Goal: Information Seeking & Learning: Learn about a topic

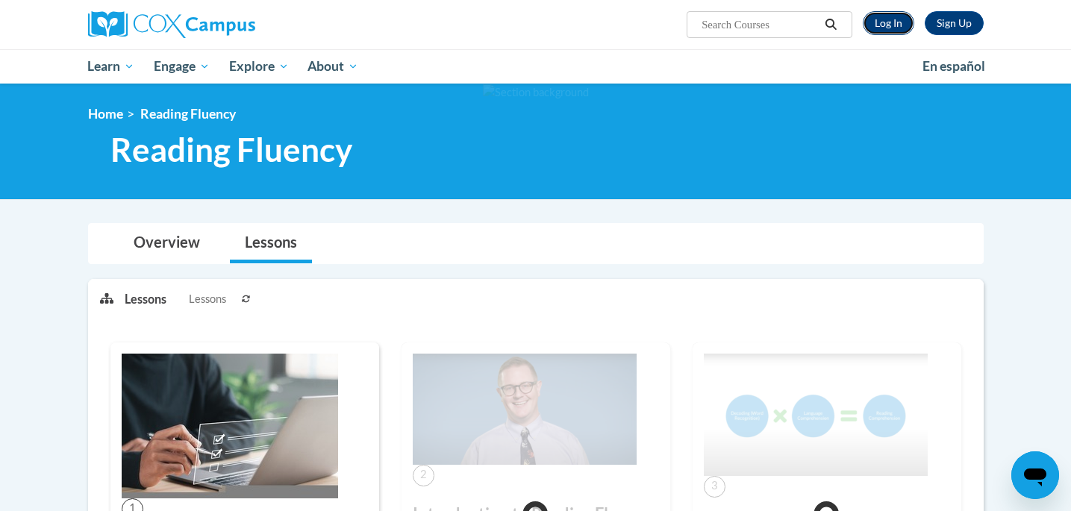
click at [879, 32] on link "Log In" at bounding box center [889, 23] width 52 height 24
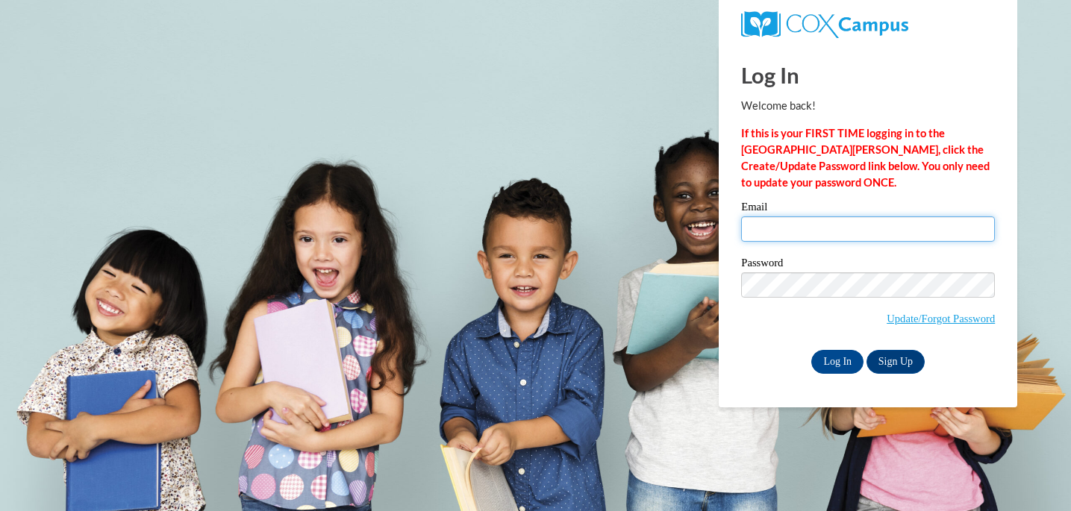
click at [817, 234] on input "Email" at bounding box center [868, 228] width 254 height 25
type input "kmeier@waukesha.k12.wi.us"
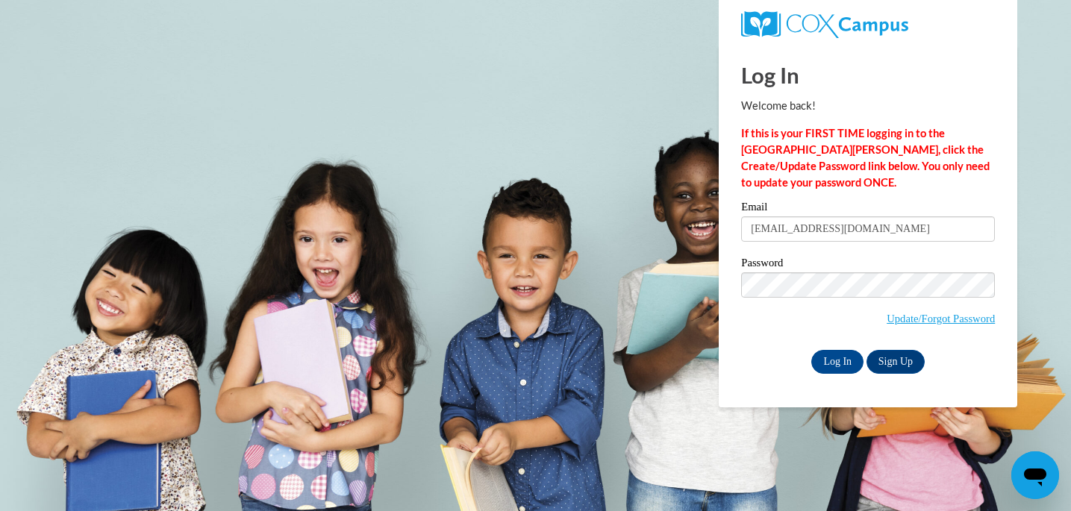
click at [778, 380] on div "Log In Welcome back! If this is your FIRST TIME logging in to the NEW Cox Campu…" at bounding box center [868, 226] width 321 height 363
click at [835, 378] on div "Log In Welcome back! If this is your FIRST TIME logging in to the NEW Cox Campu…" at bounding box center [868, 226] width 321 height 363
click at [835, 361] on input "Log In" at bounding box center [837, 362] width 52 height 24
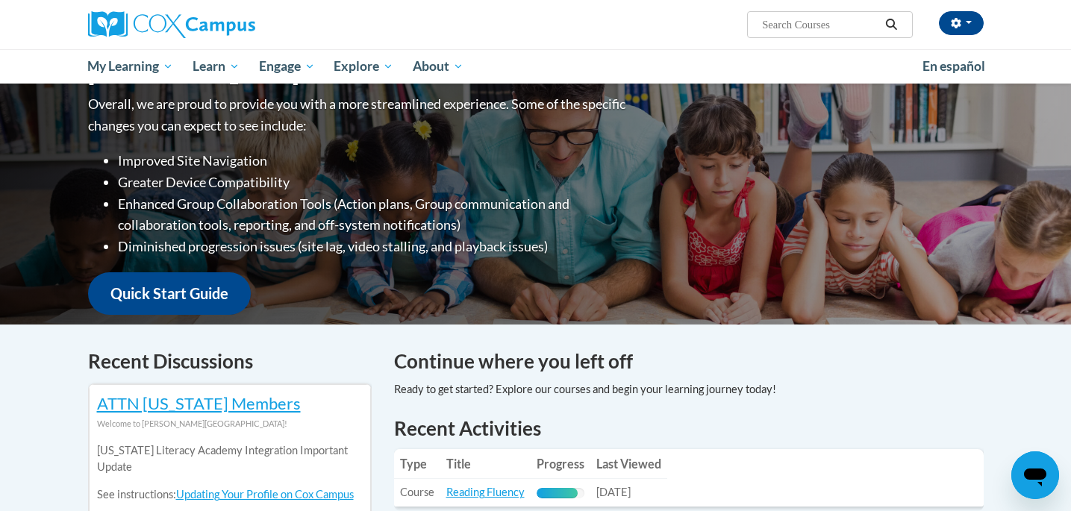
scroll to position [308, 0]
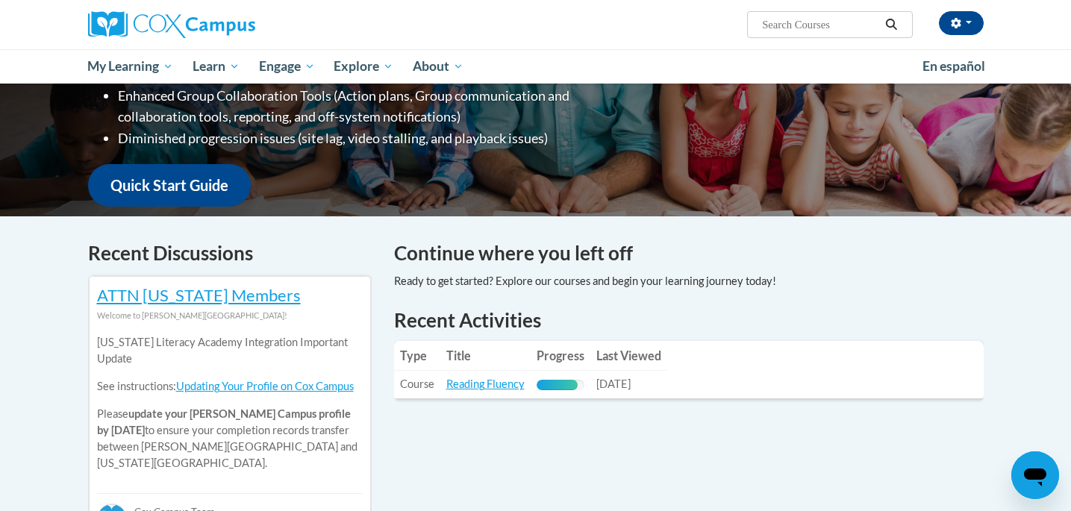
click at [491, 393] on td "Title: Reading Fluency" at bounding box center [485, 385] width 90 height 28
click at [492, 387] on link "Reading Fluency" at bounding box center [485, 384] width 78 height 13
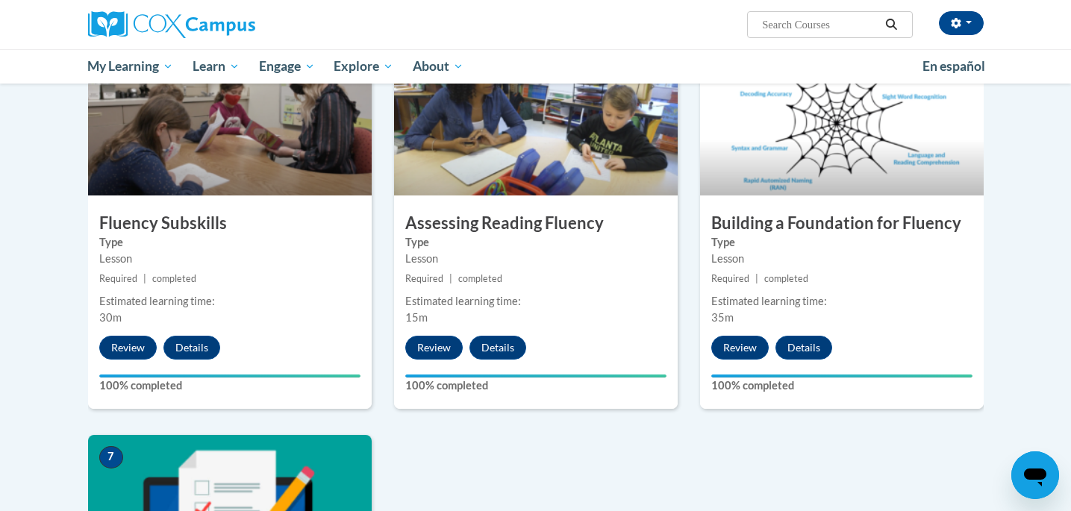
scroll to position [1094, 0]
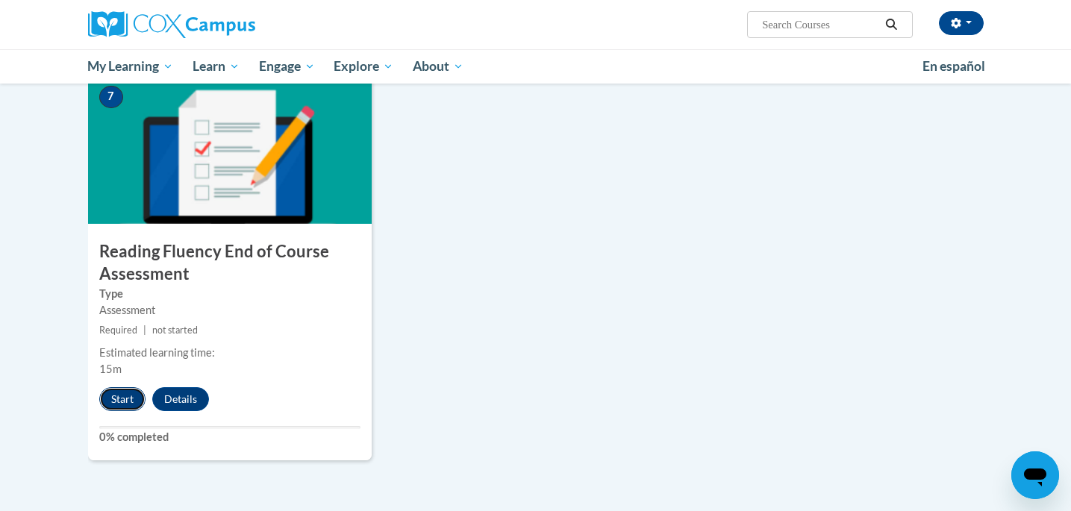
click at [125, 399] on button "Start" at bounding box center [122, 399] width 46 height 24
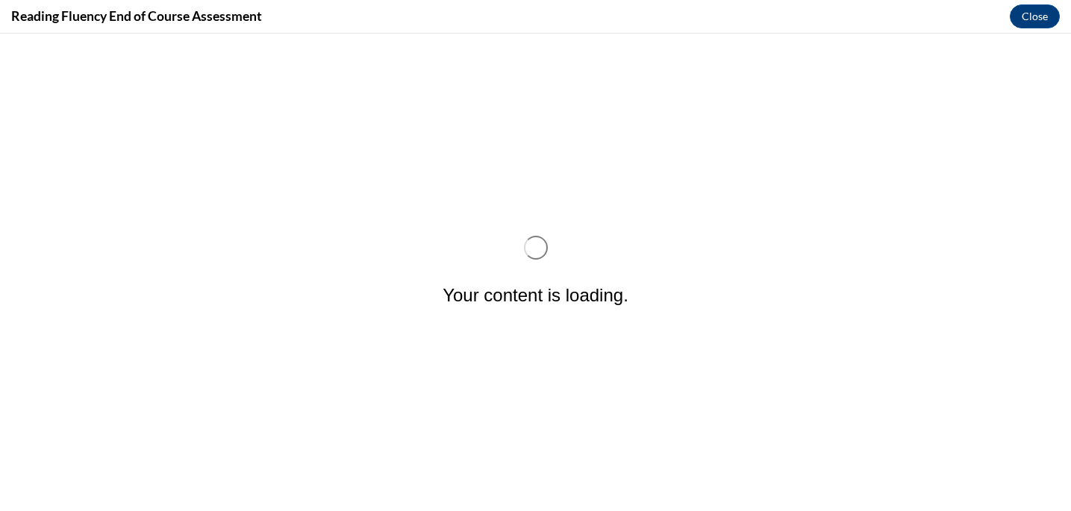
scroll to position [0, 0]
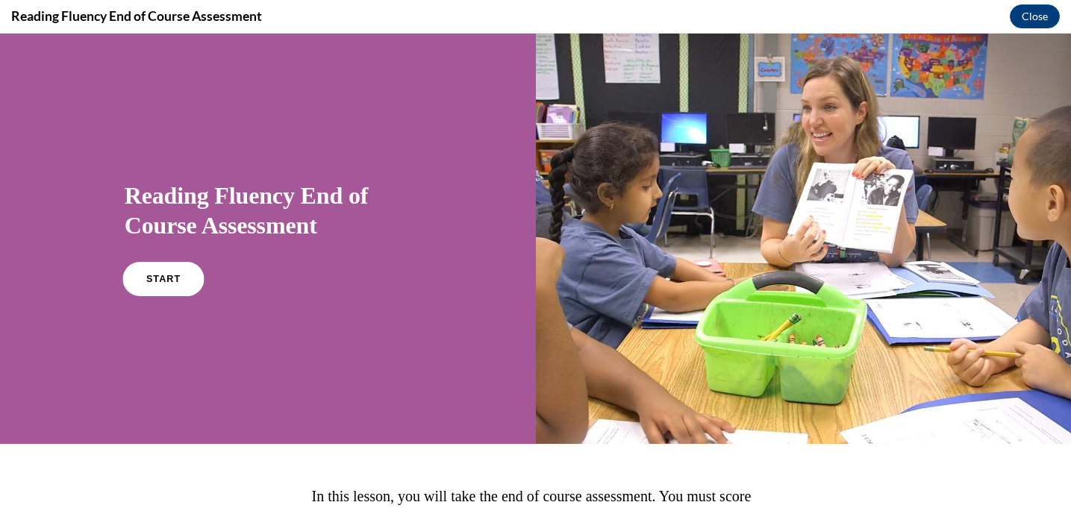
click at [176, 269] on link "START" at bounding box center [162, 279] width 81 height 34
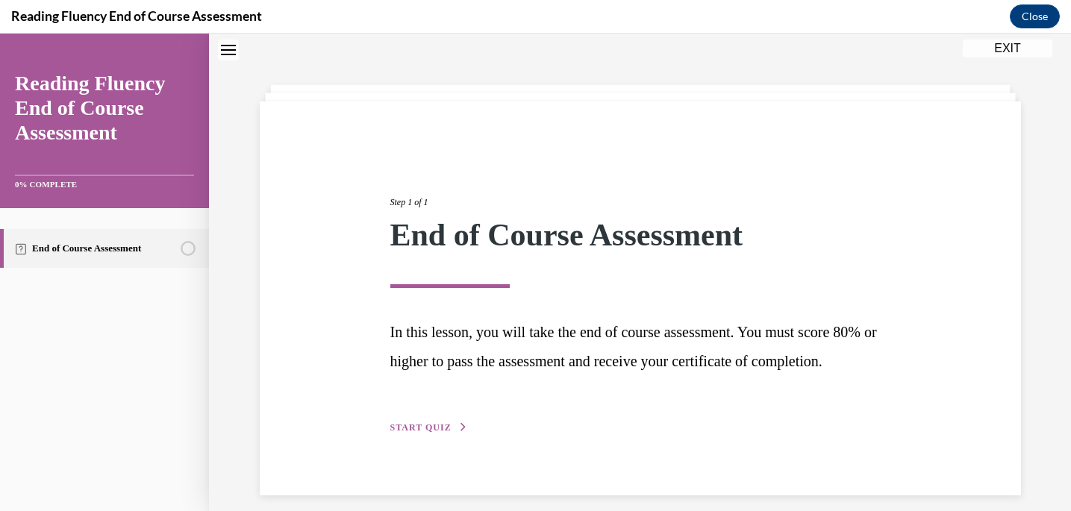
scroll to position [89, 0]
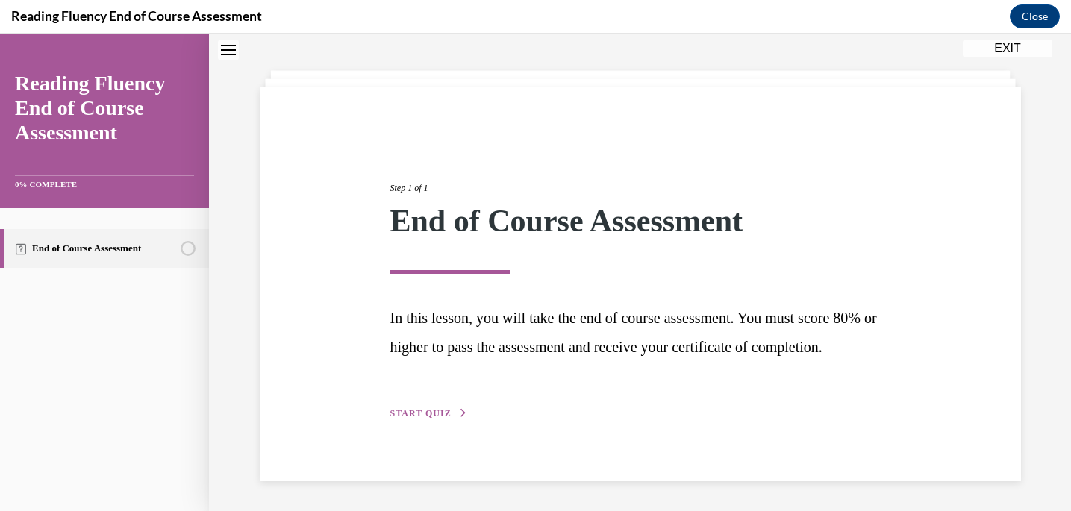
click at [450, 401] on div "Step 1 of 1 End of Course Assessment In this lesson, you will take the end of c…" at bounding box center [640, 284] width 523 height 275
click at [441, 411] on span "START QUIZ" at bounding box center [420, 413] width 61 height 10
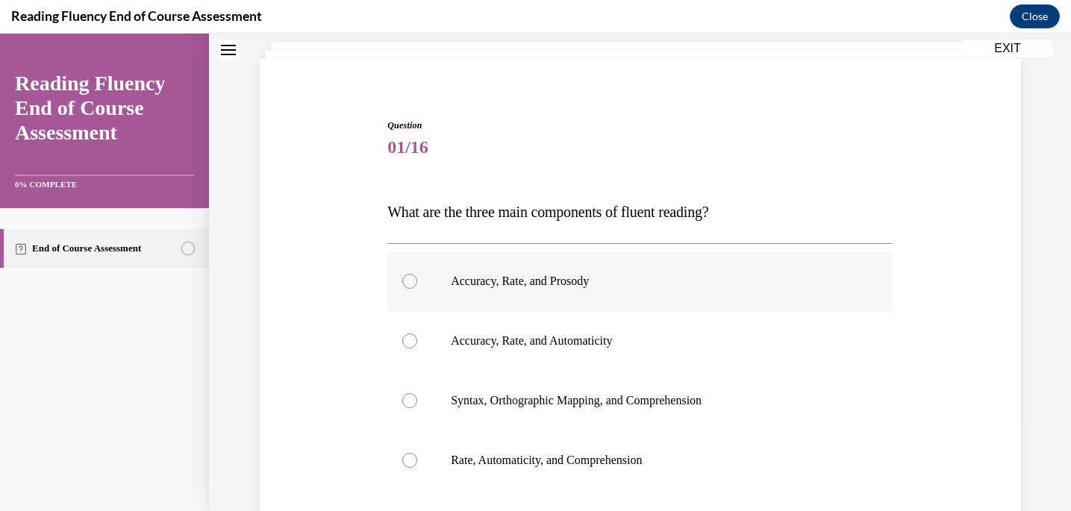
click at [549, 288] on p "Accuracy, Rate, and Prosody" at bounding box center [653, 281] width 405 height 15
click at [417, 288] on input "Accuracy, Rate, and Prosody" at bounding box center [409, 281] width 15 height 15
radio input "true"
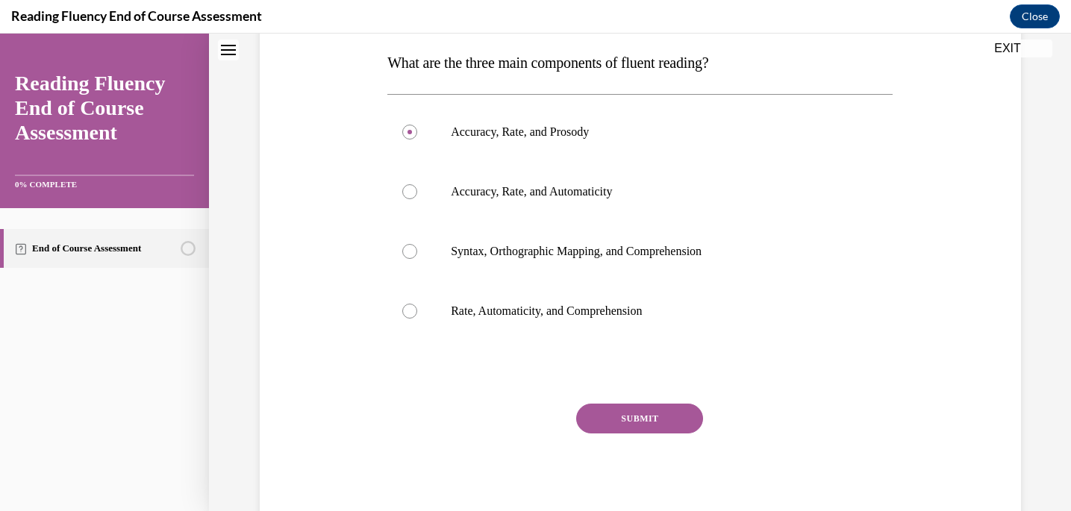
click at [608, 421] on button "SUBMIT" at bounding box center [639, 419] width 127 height 30
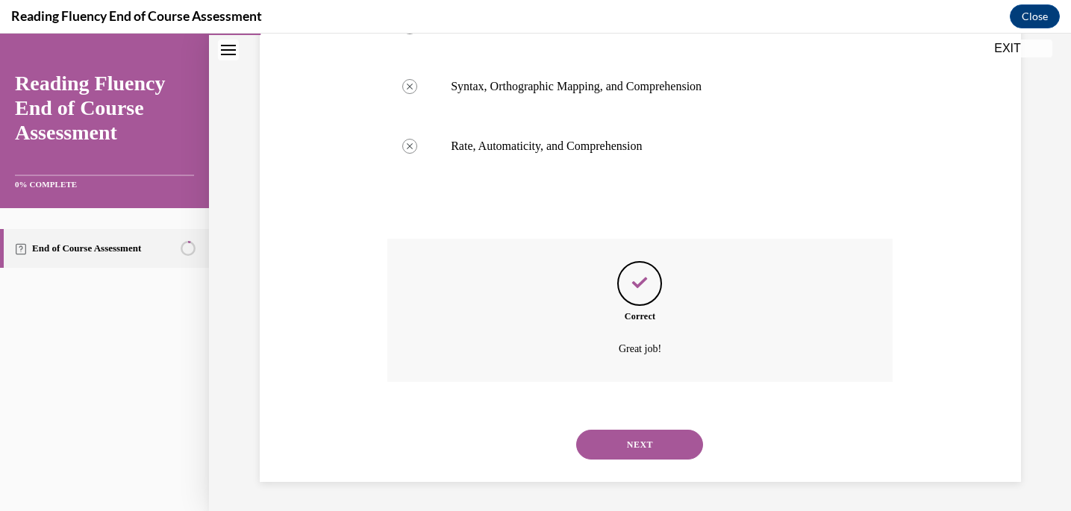
scroll to position [404, 0]
click at [608, 445] on button "NEXT" at bounding box center [639, 444] width 127 height 30
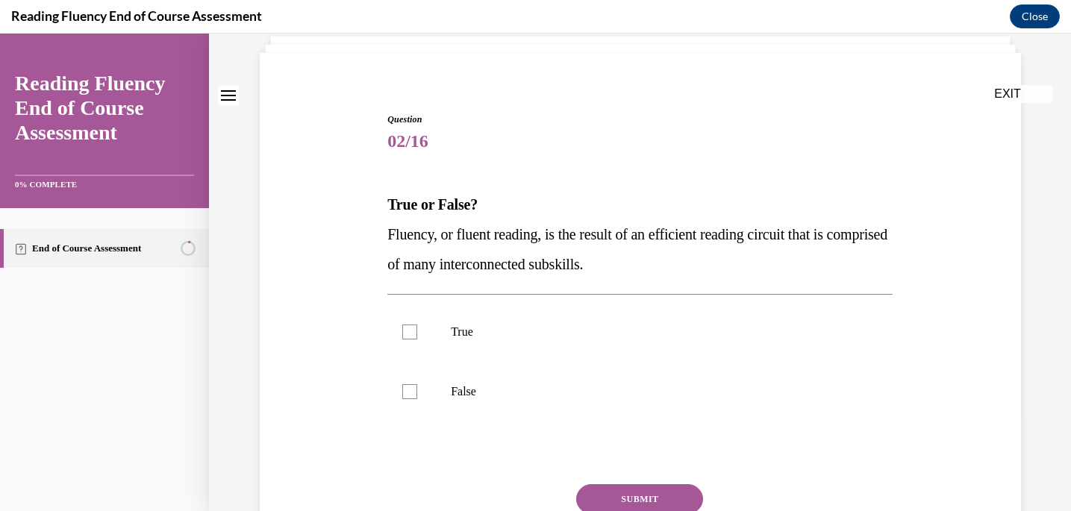
scroll to position [110, 0]
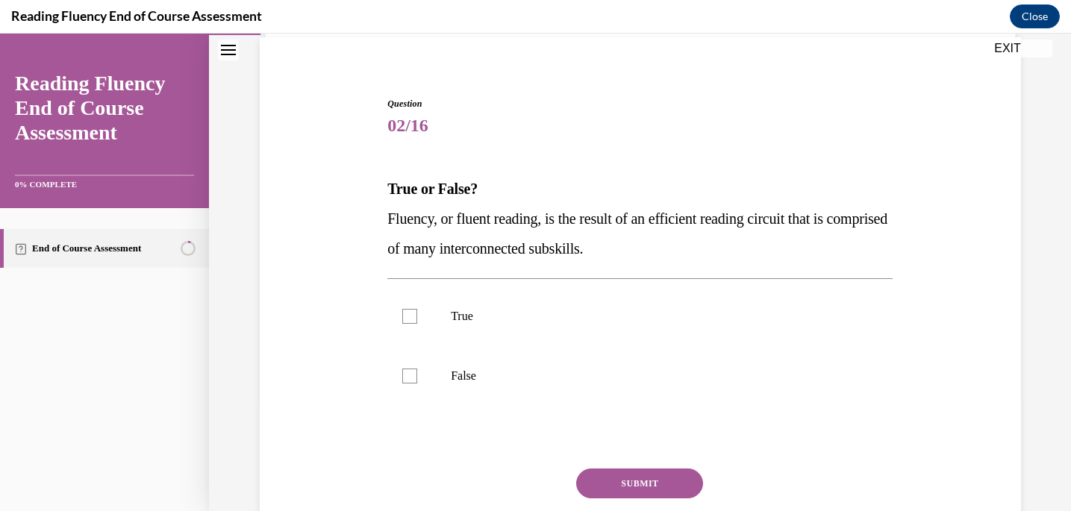
drag, startPoint x: 679, startPoint y: 260, endPoint x: 381, endPoint y: 208, distance: 303.0
click at [381, 209] on div "Question 02/16 True or False? Fluency, or fluent reading, is the result of an e…" at bounding box center [640, 321] width 769 height 539
click at [492, 258] on p "Fluency, or fluent reading, is the result of an efficient reading circuit that …" at bounding box center [639, 234] width 505 height 60
drag, startPoint x: 679, startPoint y: 253, endPoint x: 352, endPoint y: 197, distance: 331.0
click at [352, 197] on div "Question 02/16 True or False? Fluency, or fluent reading, is the result of an e…" at bounding box center [640, 321] width 769 height 539
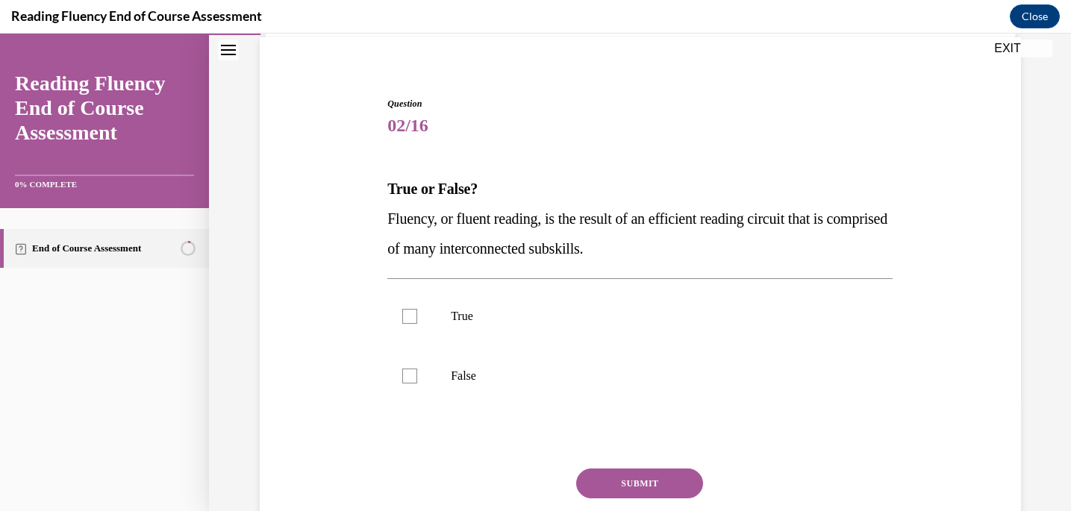
copy div "True or False? Fluency, or fluent reading, is the result of an efficient readin…"
click at [554, 216] on span "Fluency, or fluent reading, is the result of an efficient reading circuit that …" at bounding box center [637, 234] width 500 height 46
click at [475, 293] on label "True" at bounding box center [639, 317] width 505 height 60
click at [417, 309] on input "True" at bounding box center [409, 316] width 15 height 15
checkbox input "true"
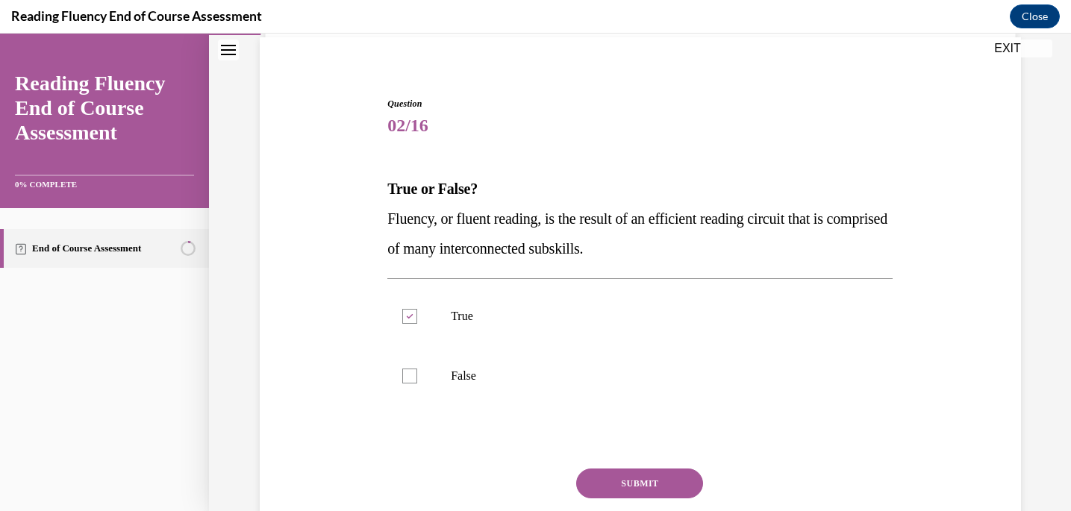
click at [608, 473] on button "SUBMIT" at bounding box center [639, 484] width 127 height 30
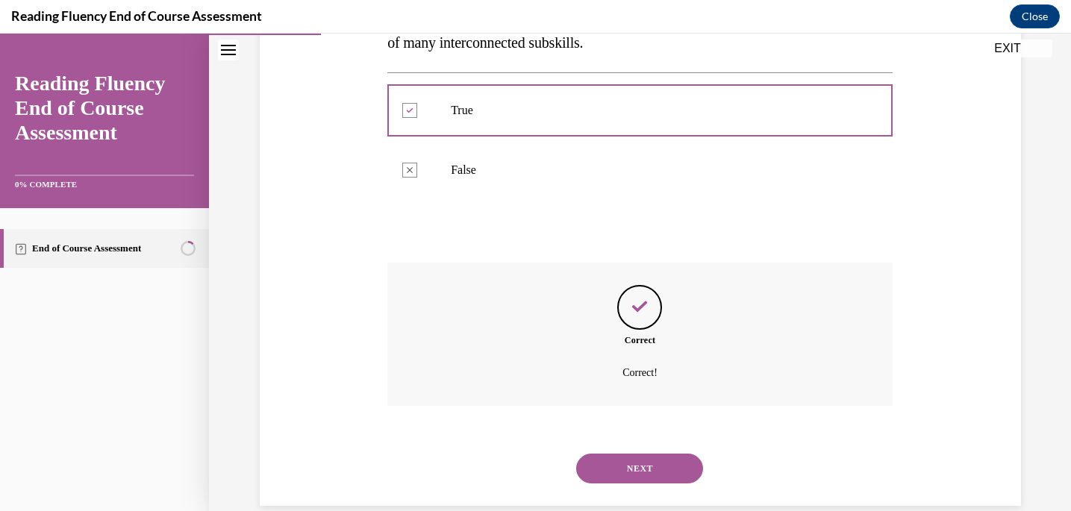
scroll to position [341, 0]
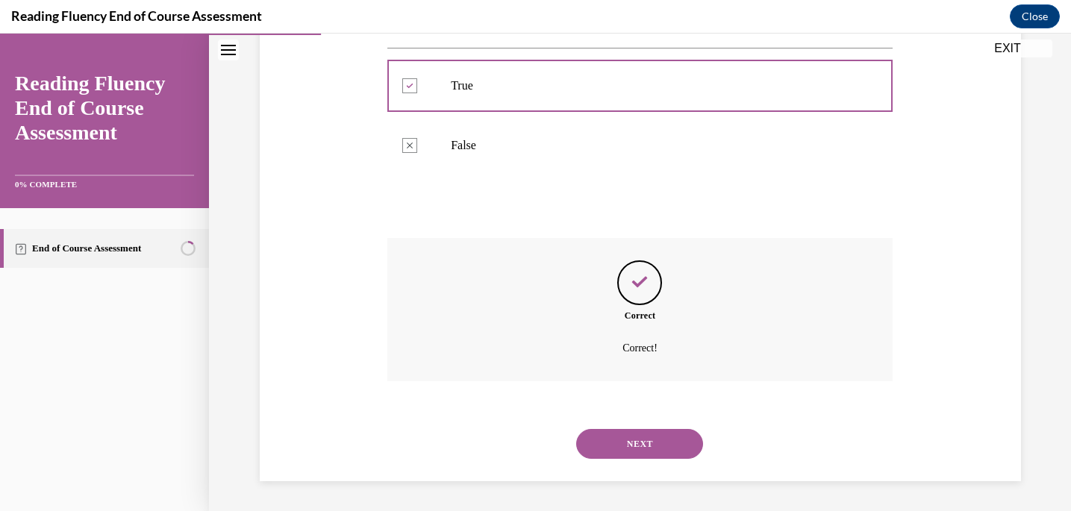
click at [629, 442] on button "NEXT" at bounding box center [639, 444] width 127 height 30
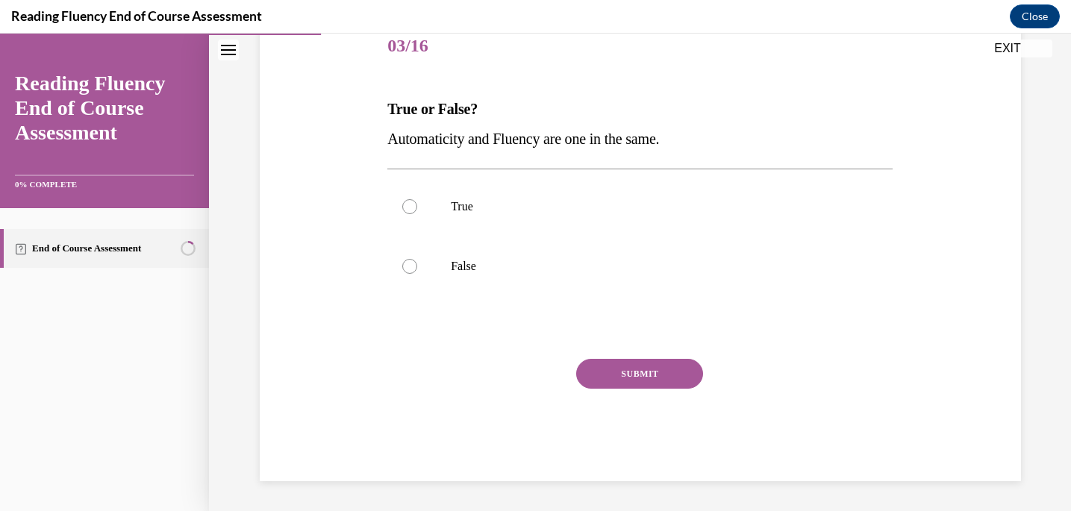
scroll to position [166, 0]
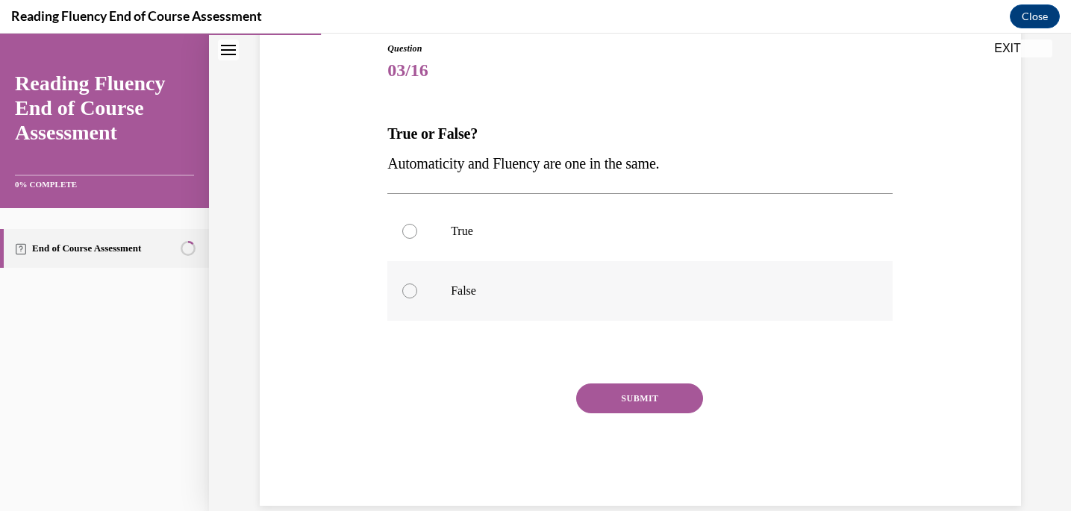
click at [503, 304] on label "False" at bounding box center [639, 291] width 505 height 60
click at [417, 299] on input "False" at bounding box center [409, 291] width 15 height 15
radio input "true"
click at [593, 390] on button "SUBMIT" at bounding box center [639, 399] width 127 height 30
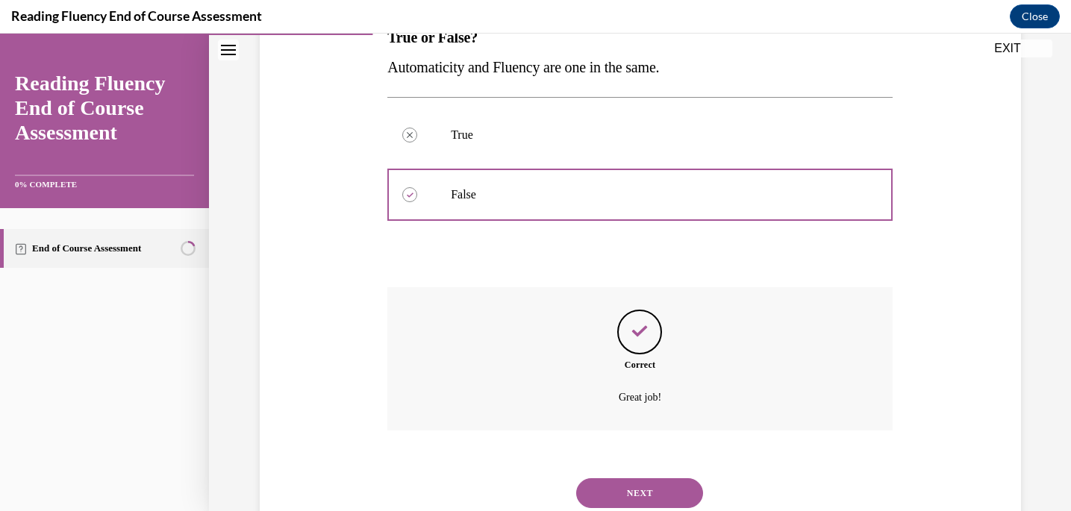
scroll to position [311, 0]
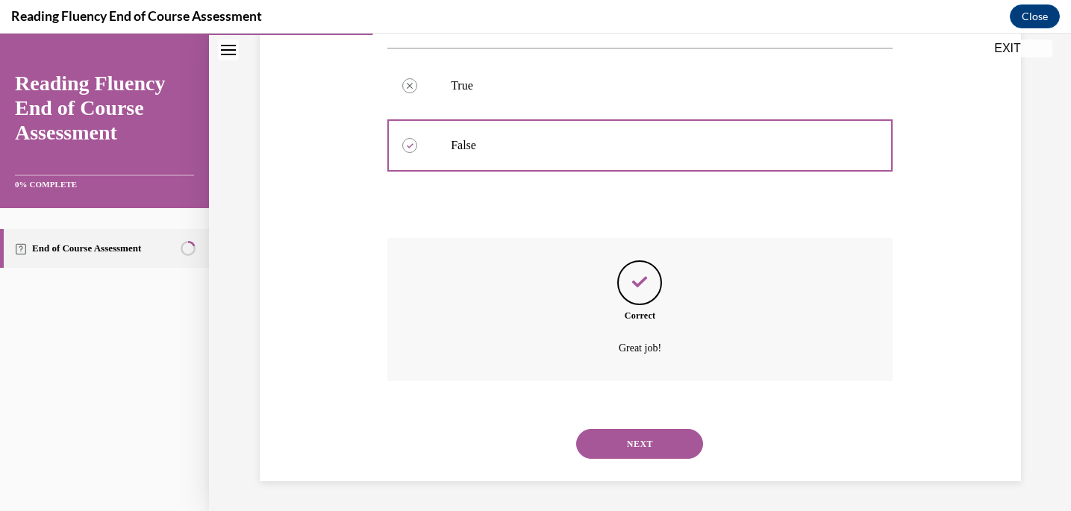
click at [603, 435] on button "NEXT" at bounding box center [639, 444] width 127 height 30
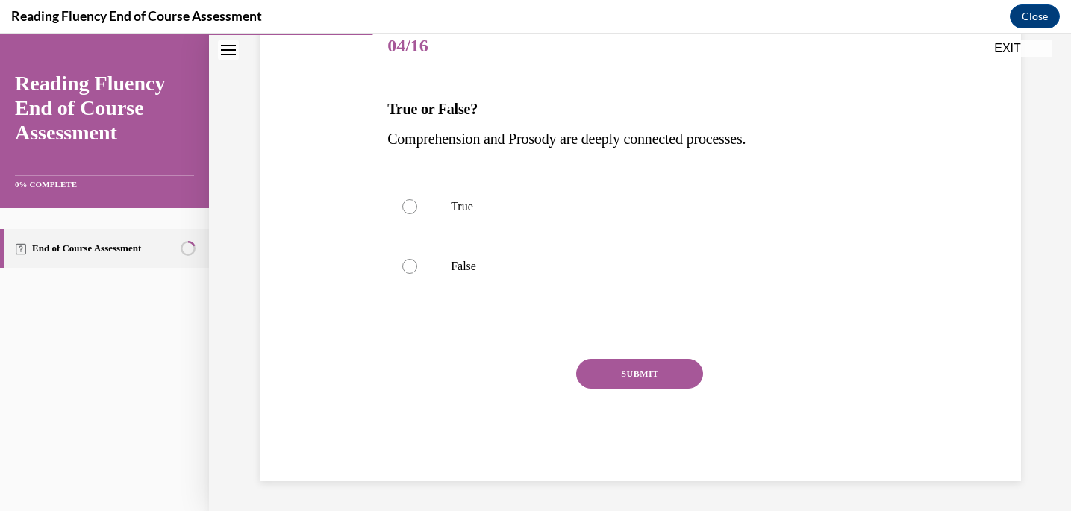
scroll to position [166, 0]
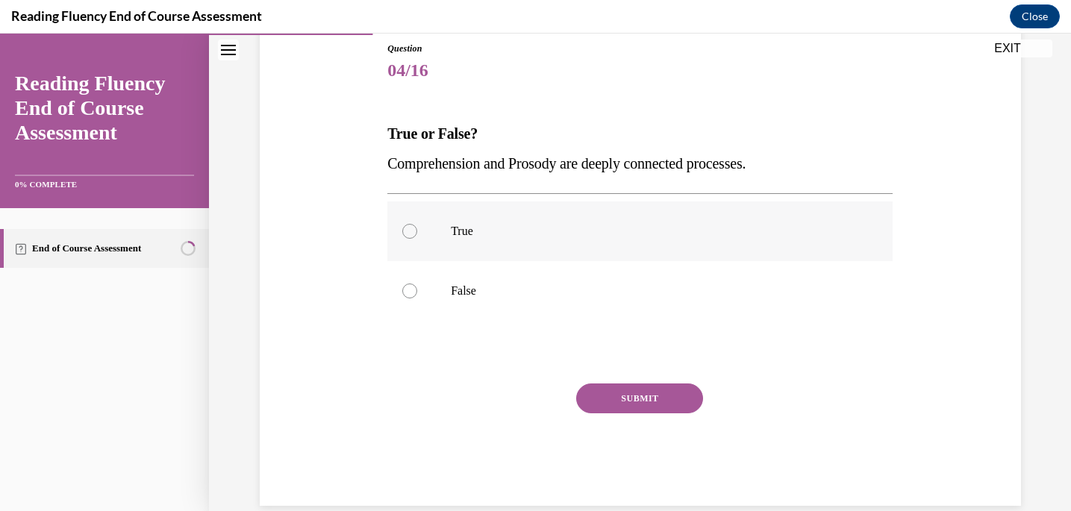
click at [462, 246] on label "True" at bounding box center [639, 232] width 505 height 60
click at [417, 239] on input "True" at bounding box center [409, 231] width 15 height 15
radio input "true"
click at [593, 395] on button "SUBMIT" at bounding box center [639, 399] width 127 height 30
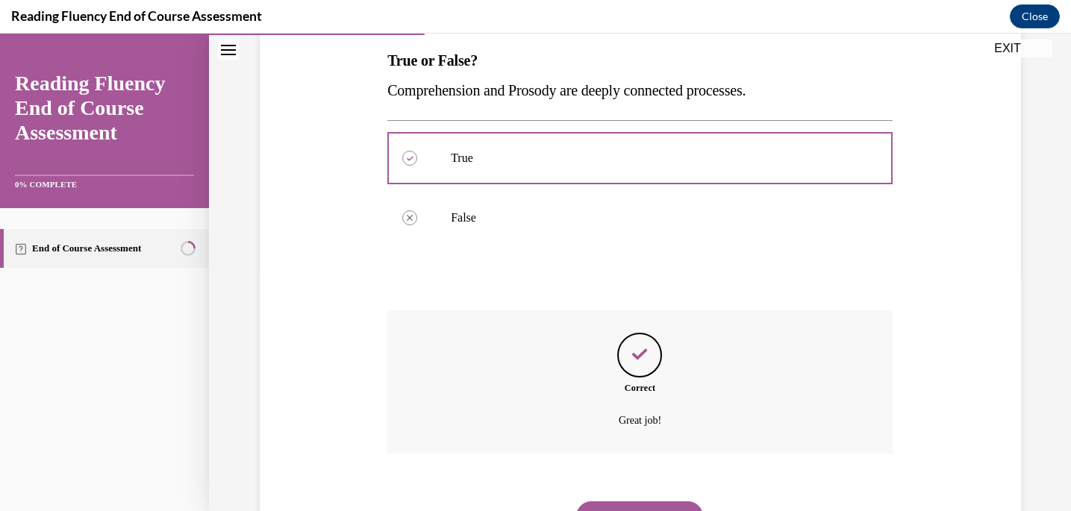
scroll to position [311, 0]
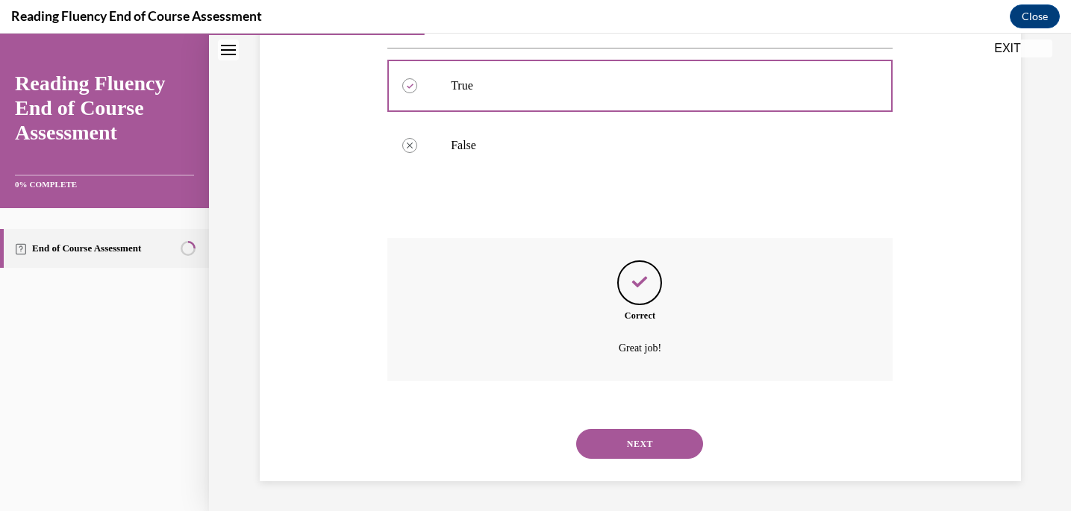
click at [621, 443] on button "NEXT" at bounding box center [639, 444] width 127 height 30
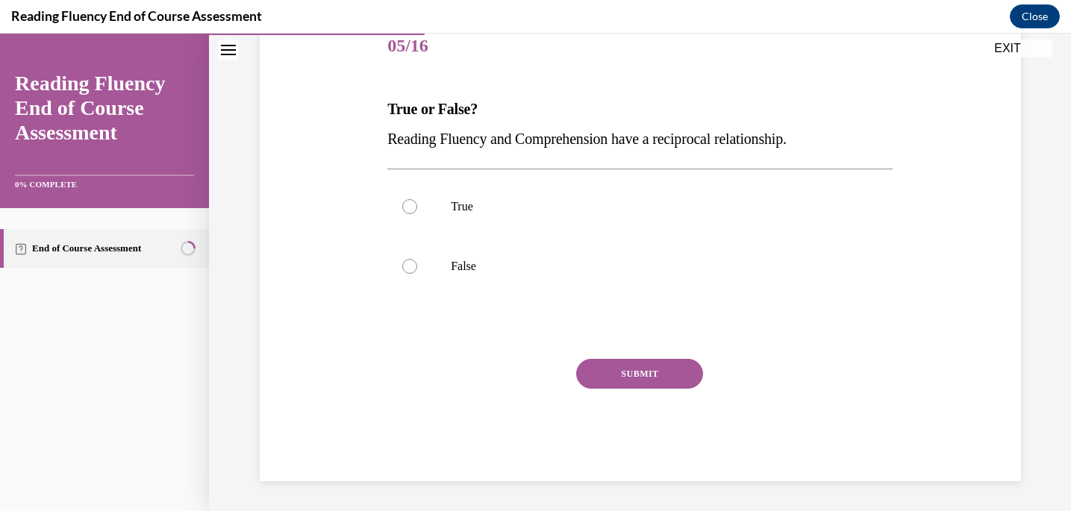
scroll to position [166, 0]
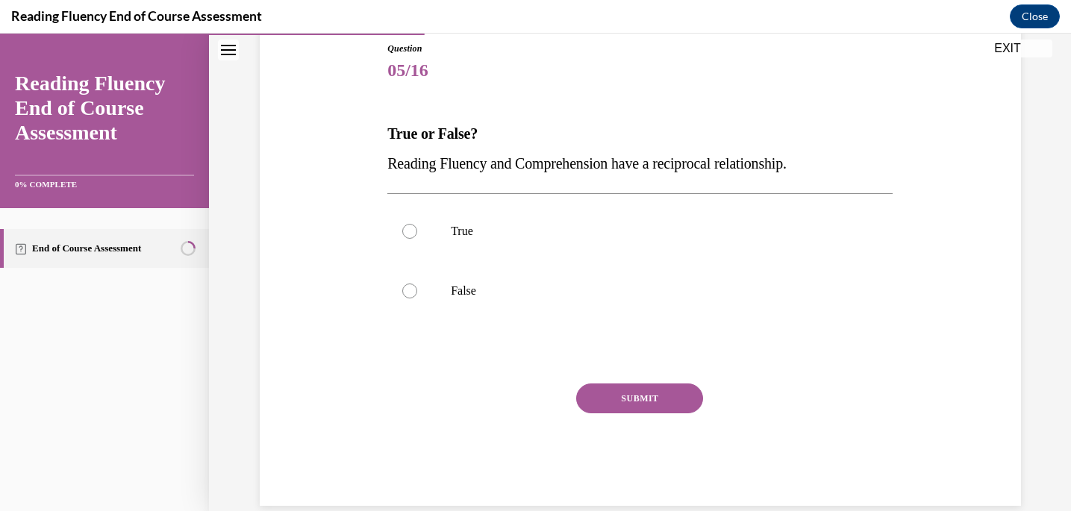
drag, startPoint x: 823, startPoint y: 166, endPoint x: 378, endPoint y: 112, distance: 448.2
click at [378, 112] on div "Question 05/16 True or False? Reading Fluency and Comprehension have a reciproc…" at bounding box center [640, 251] width 769 height 509
copy div "True or False? Reading Fluency and Comprehension have a reciprocal relationship."
click at [468, 235] on p "True" at bounding box center [653, 231] width 405 height 15
click at [417, 235] on input "True" at bounding box center [409, 231] width 15 height 15
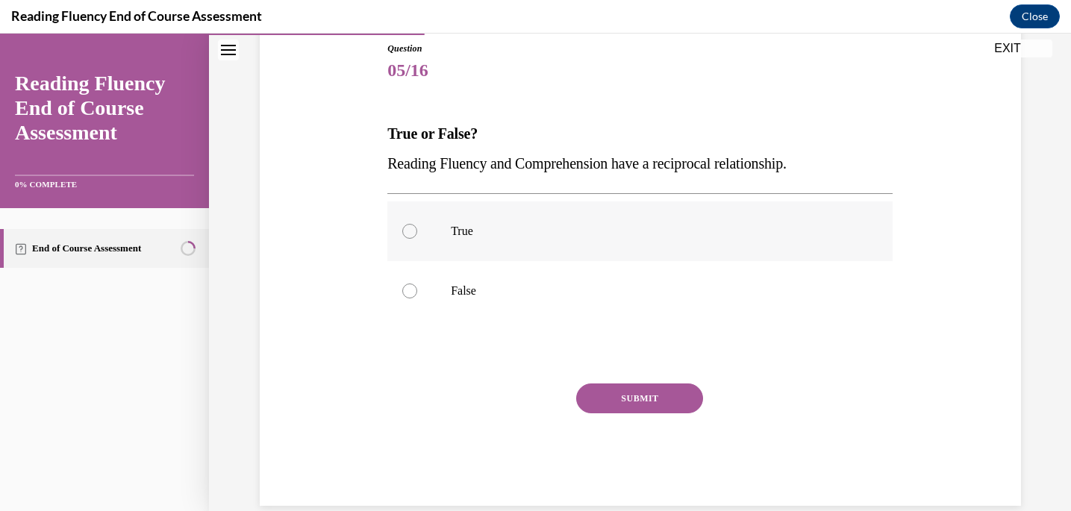
radio input "true"
click at [594, 399] on button "SUBMIT" at bounding box center [639, 399] width 127 height 30
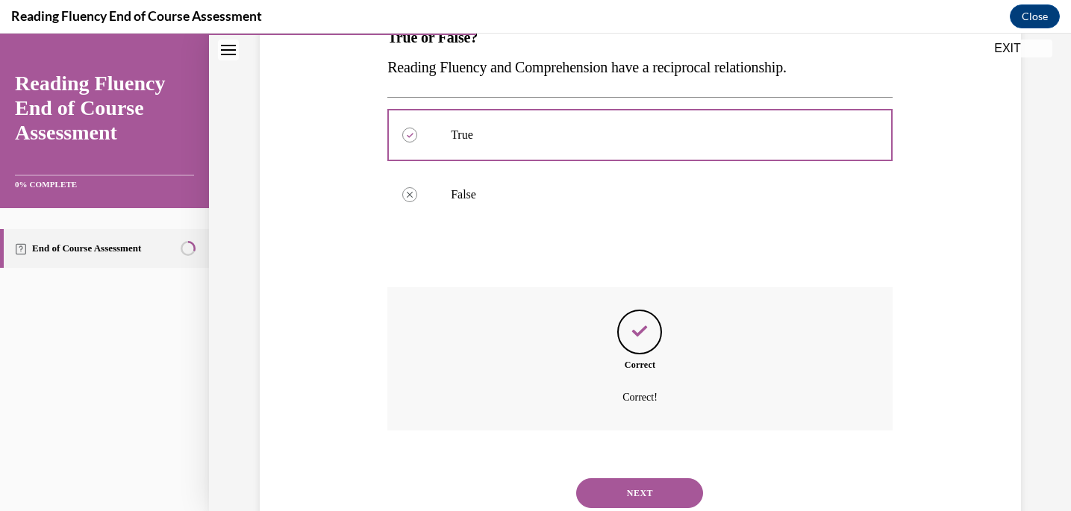
scroll to position [311, 0]
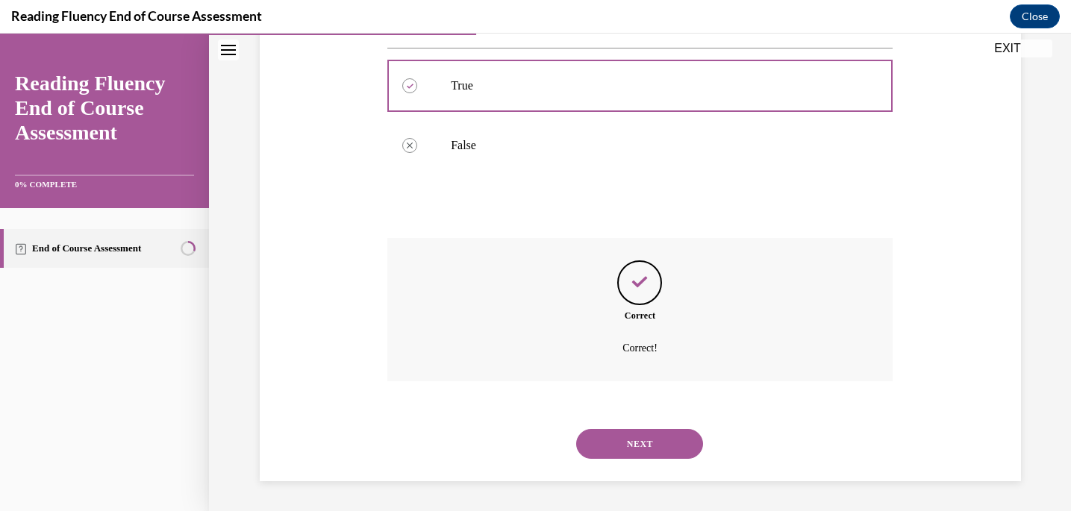
click at [629, 440] on button "NEXT" at bounding box center [639, 444] width 127 height 30
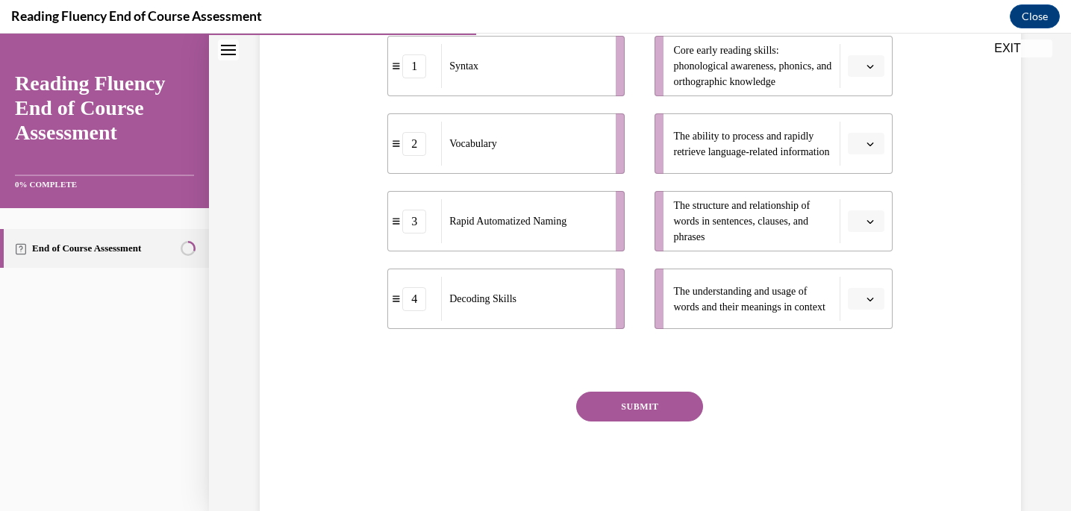
scroll to position [334, 0]
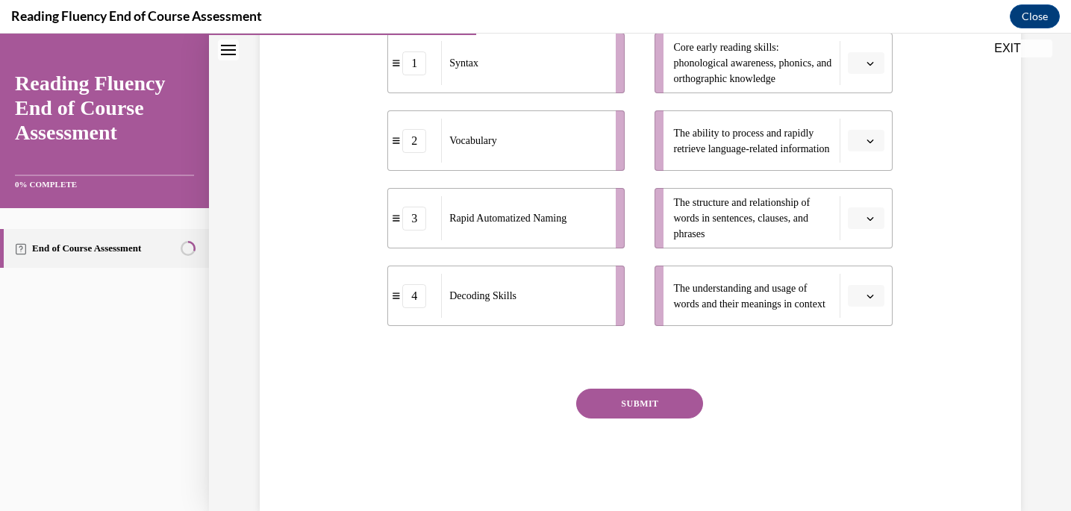
click at [864, 75] on button "button" at bounding box center [866, 63] width 37 height 22
click at [1038, 228] on div "Question 06/16 Match the subskills below that contribute to fluent reading with…" at bounding box center [640, 144] width 862 height 794
click at [874, 302] on span "button" at bounding box center [870, 296] width 10 height 10
click at [860, 411] on div "2" at bounding box center [864, 419] width 37 height 30
click at [879, 230] on button "button" at bounding box center [866, 219] width 37 height 22
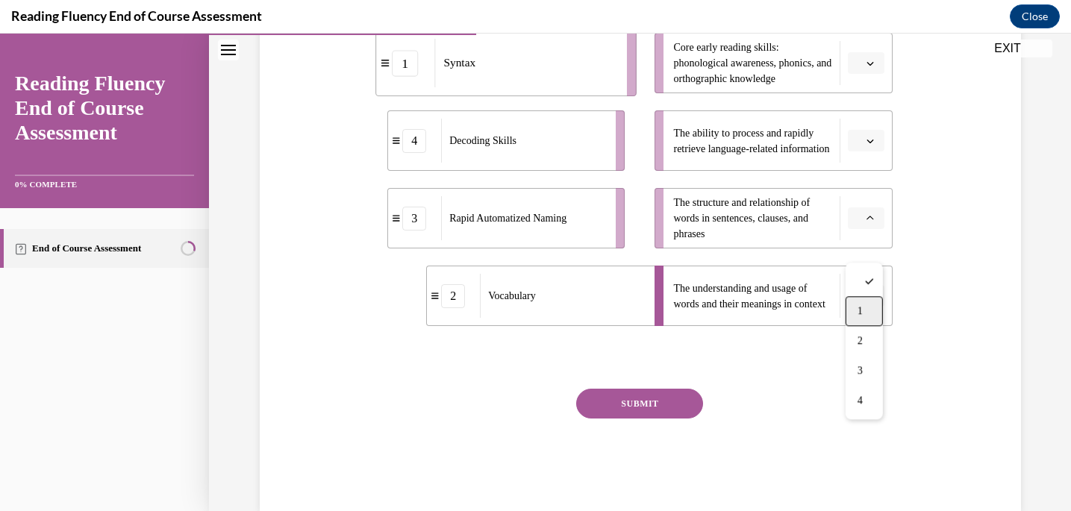
click at [862, 307] on span "1" at bounding box center [860, 311] width 5 height 12
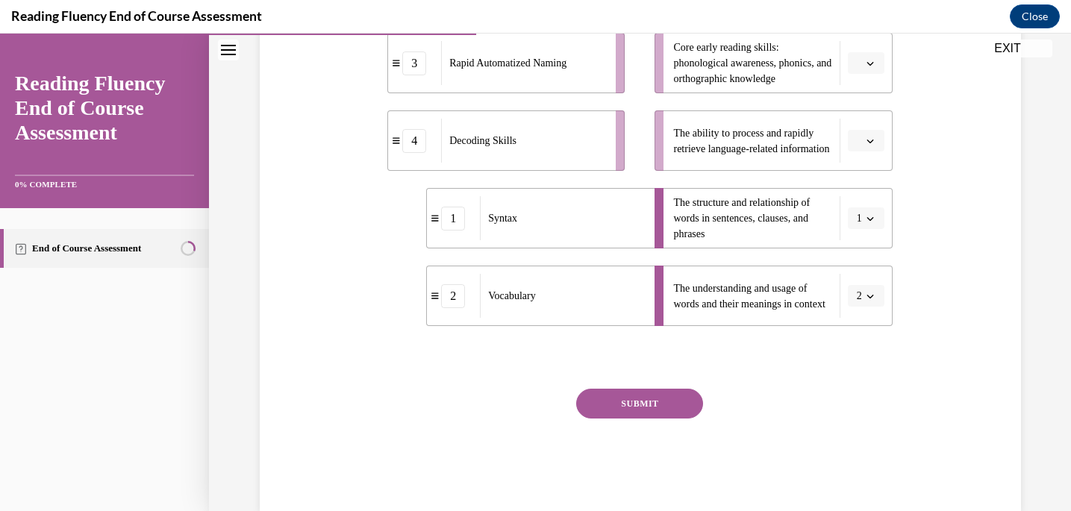
click at [872, 69] on span "button" at bounding box center [870, 63] width 10 height 10
click at [860, 243] on span "4" at bounding box center [860, 246] width 5 height 12
click at [865, 146] on span "button" at bounding box center [870, 141] width 10 height 10
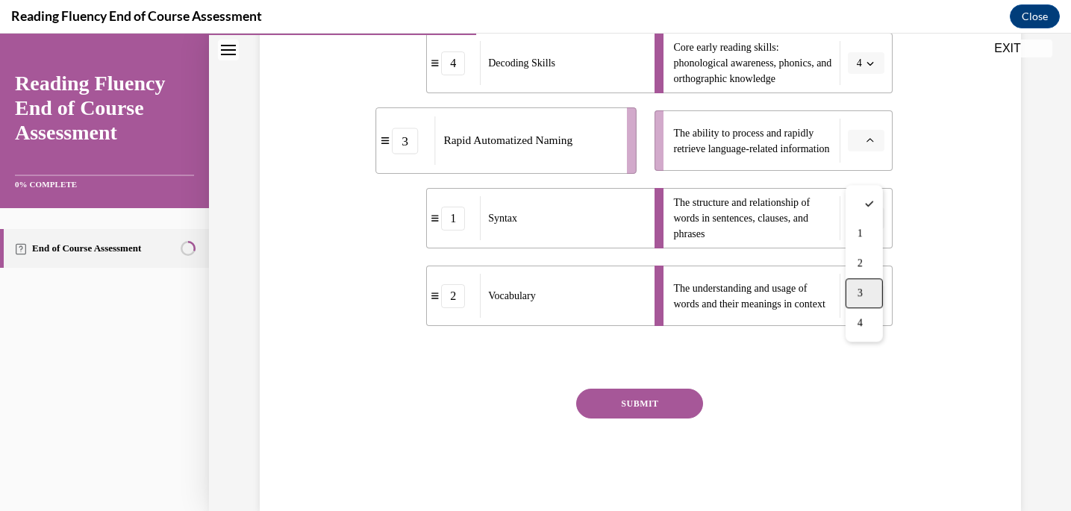
click at [865, 288] on div "3" at bounding box center [864, 293] width 37 height 30
click at [655, 419] on button "SUBMIT" at bounding box center [639, 404] width 127 height 30
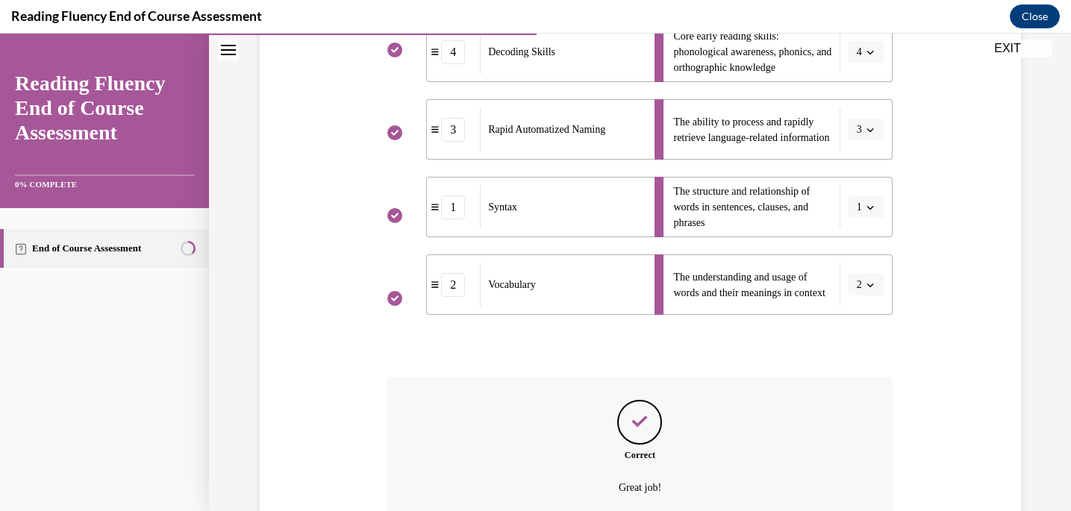
scroll to position [514, 0]
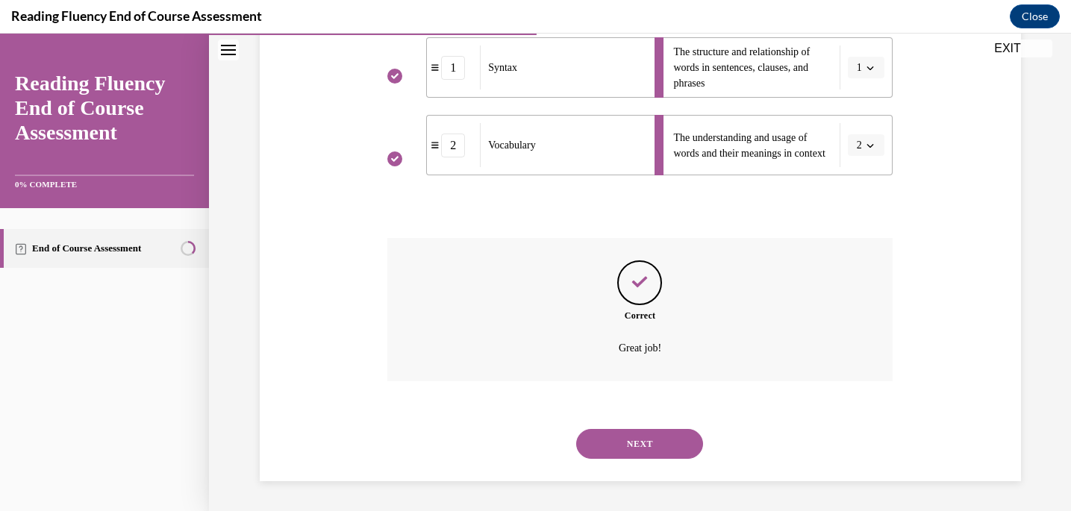
click at [651, 440] on button "NEXT" at bounding box center [639, 444] width 127 height 30
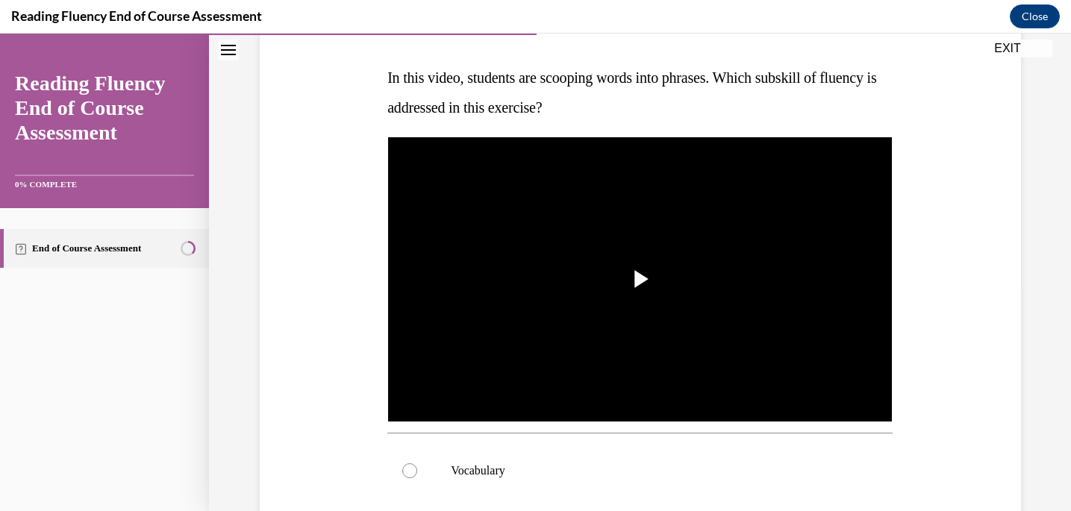
scroll to position [221, 0]
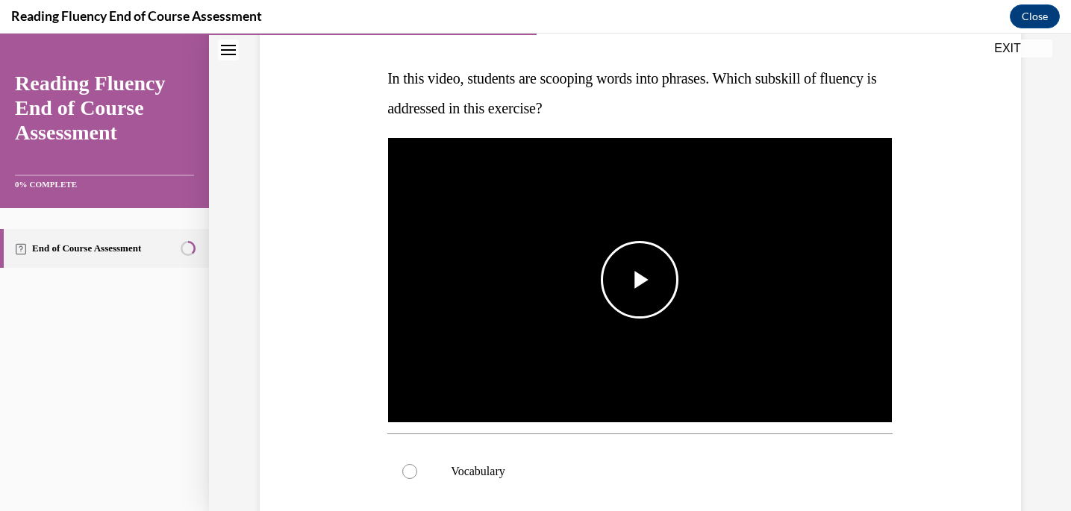
click at [640, 280] on span "Video player" at bounding box center [640, 280] width 0 height 0
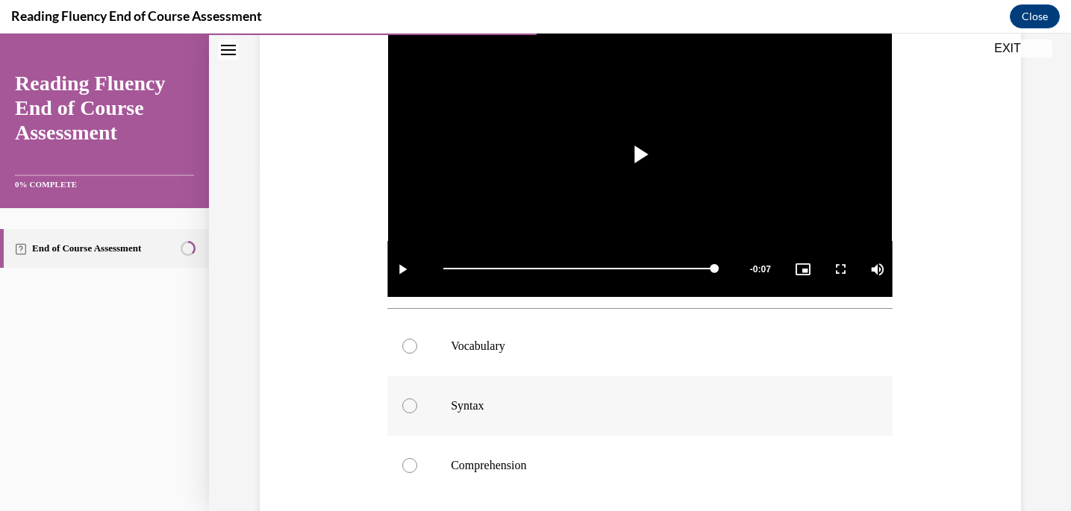
scroll to position [393, 0]
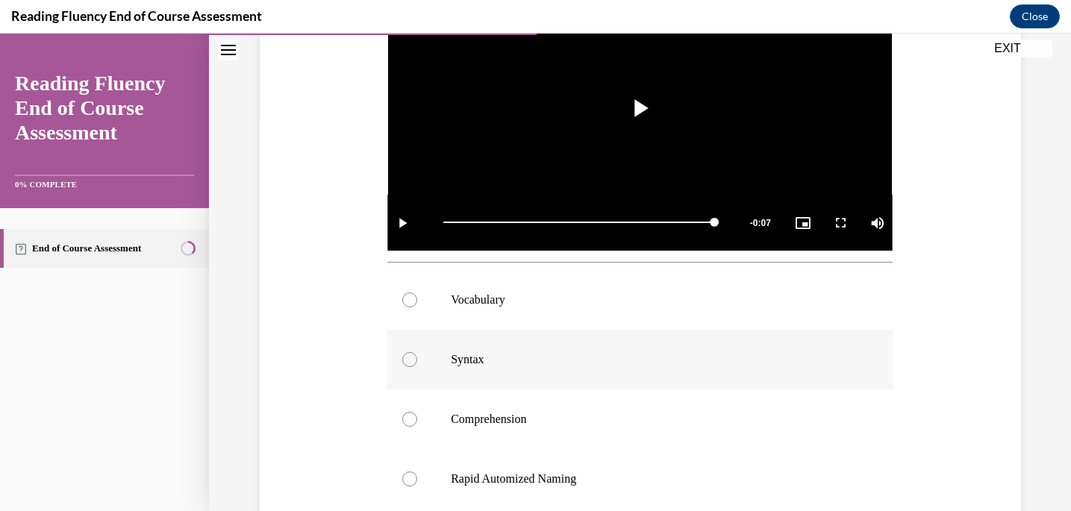
click at [605, 371] on label "Syntax" at bounding box center [639, 360] width 505 height 60
click at [417, 367] on input "Syntax" at bounding box center [409, 359] width 15 height 15
radio input "true"
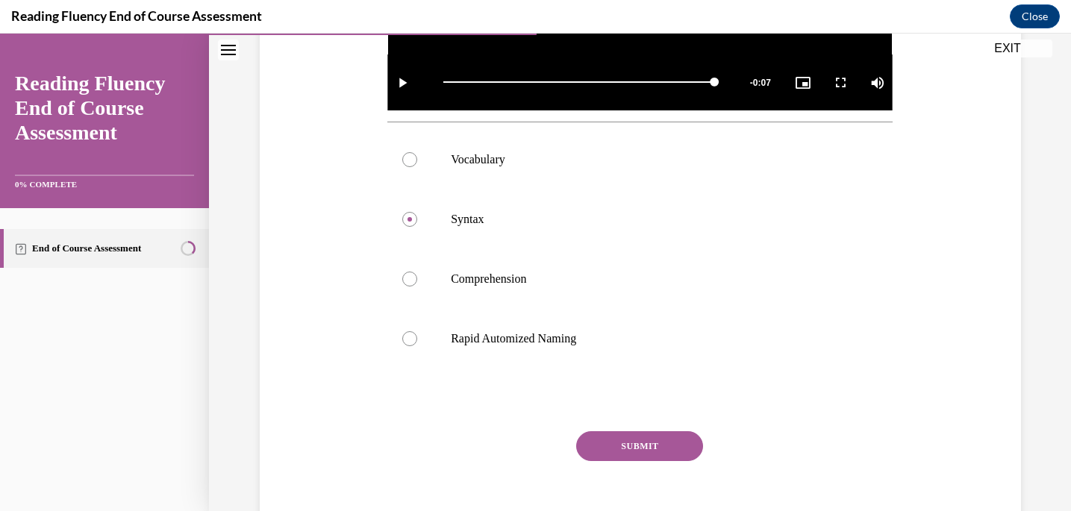
click at [612, 440] on button "SUBMIT" at bounding box center [639, 446] width 127 height 30
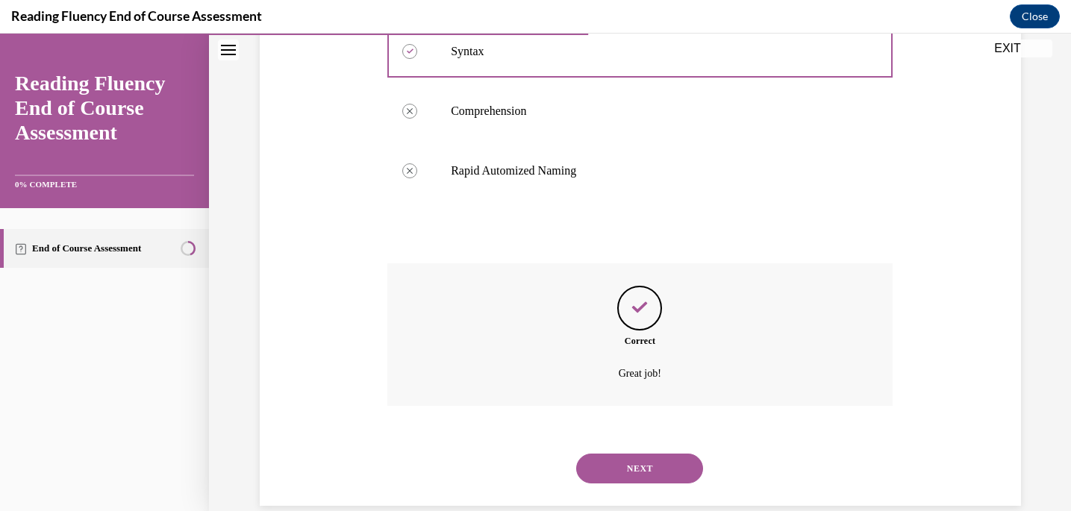
scroll to position [726, 0]
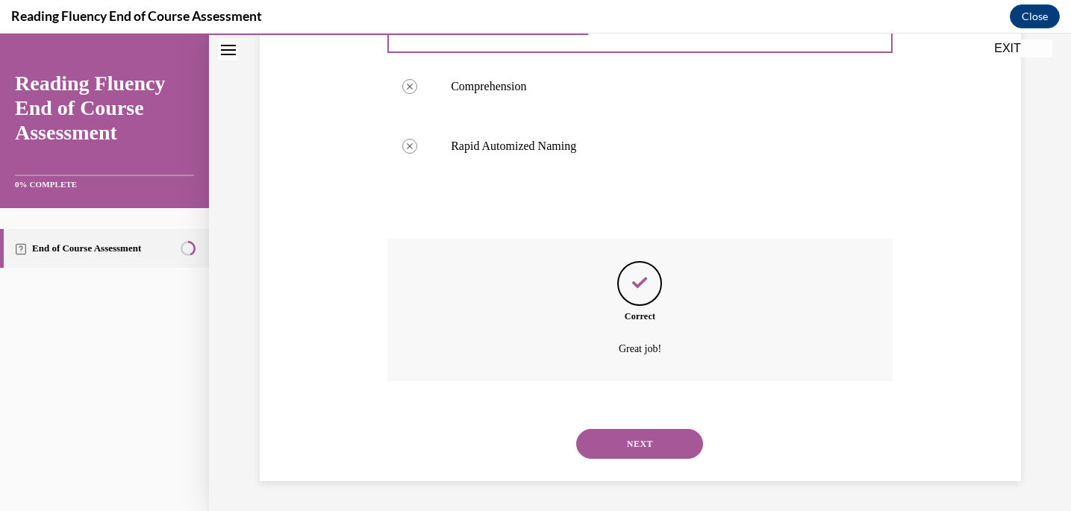
click at [630, 442] on button "NEXT" at bounding box center [639, 444] width 127 height 30
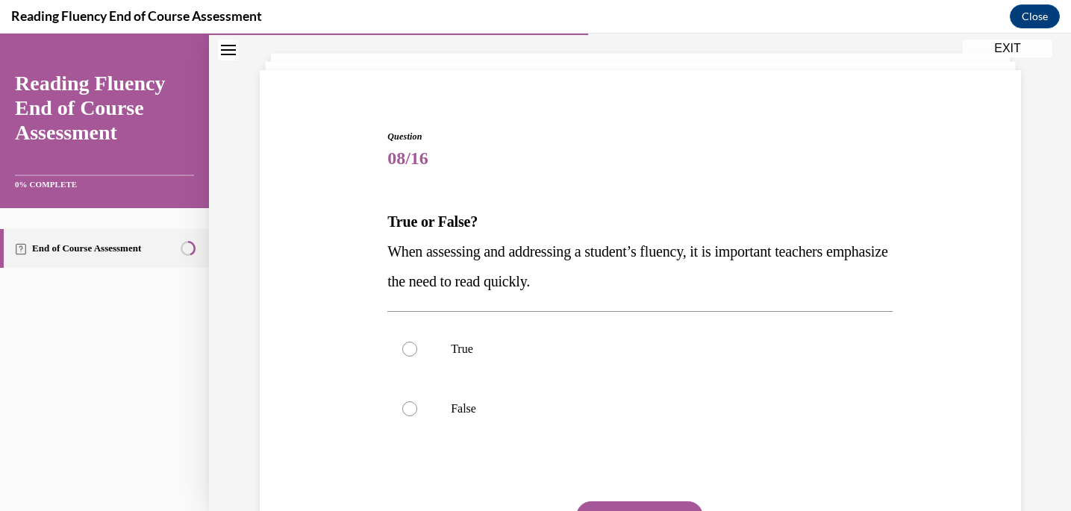
scroll to position [112, 0]
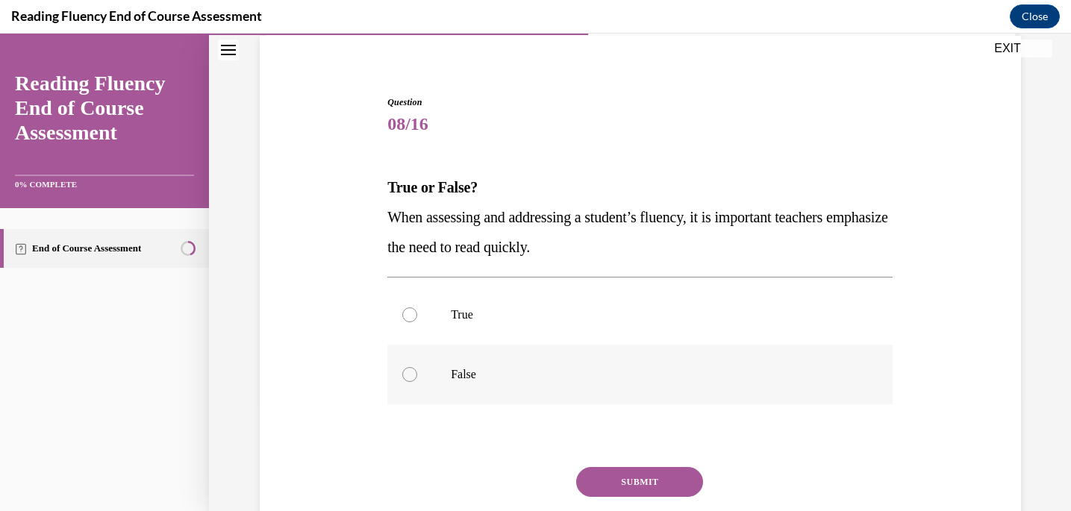
click at [520, 364] on label "False" at bounding box center [639, 375] width 505 height 60
click at [417, 367] on input "False" at bounding box center [409, 374] width 15 height 15
radio input "true"
click at [605, 485] on button "SUBMIT" at bounding box center [639, 482] width 127 height 30
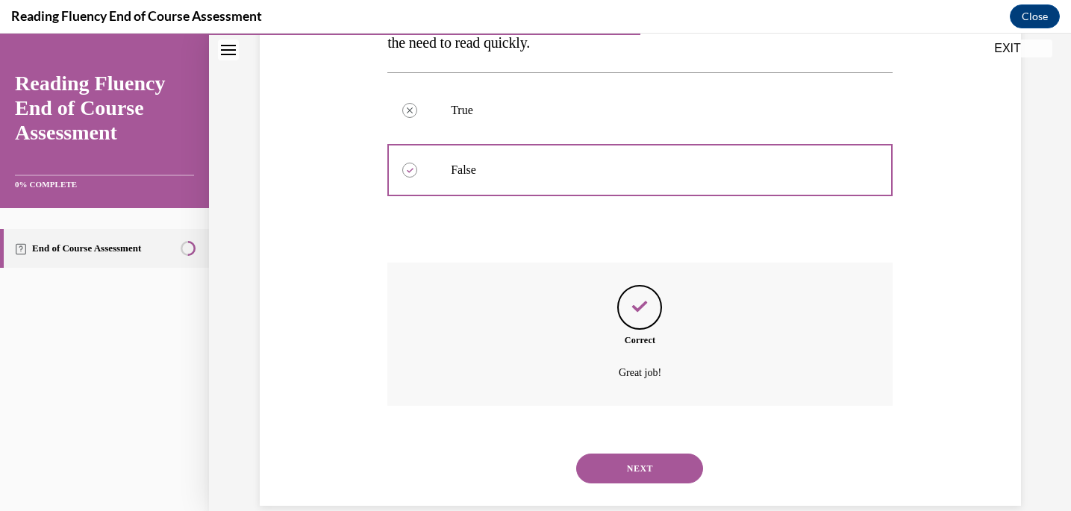
scroll to position [341, 0]
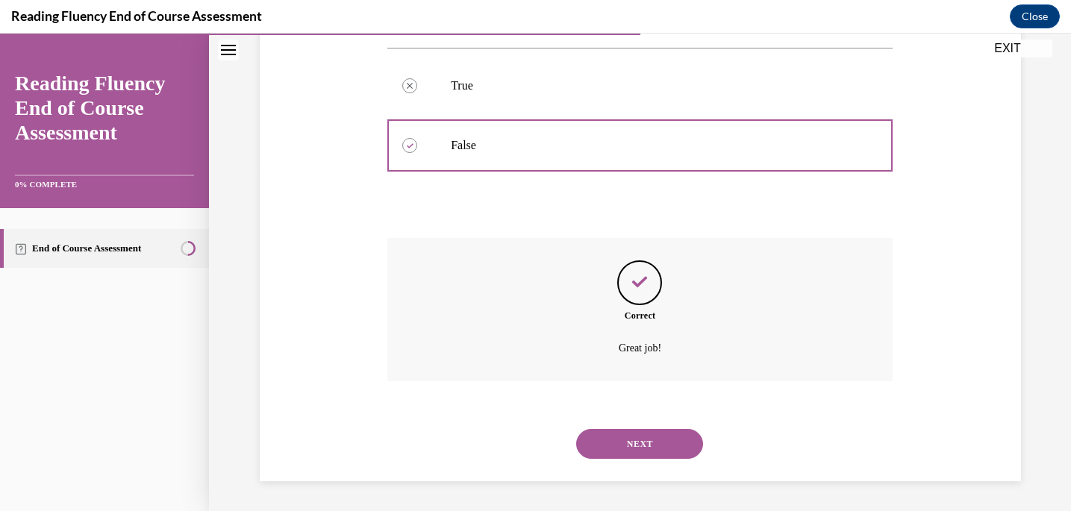
click at [652, 446] on button "NEXT" at bounding box center [639, 444] width 127 height 30
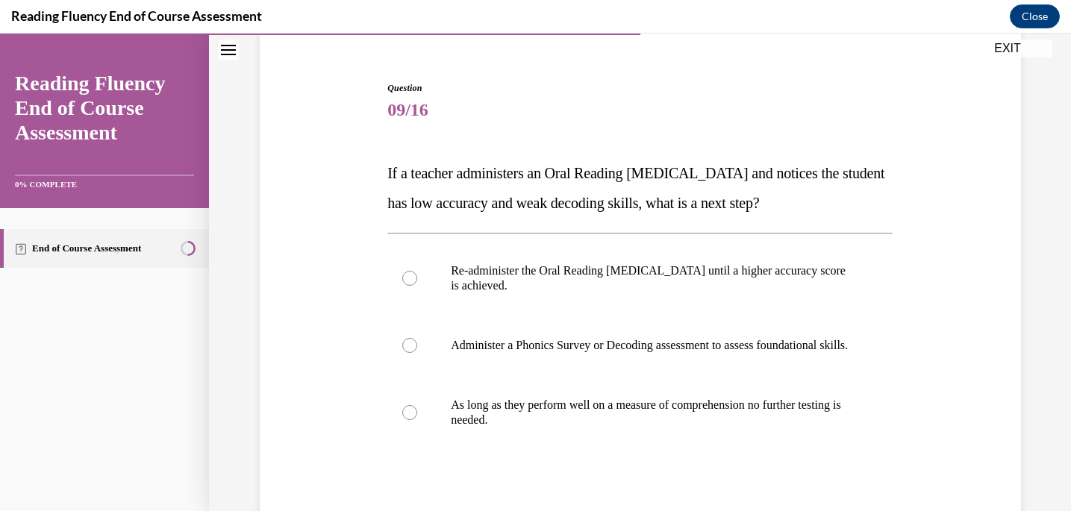
scroll to position [133, 0]
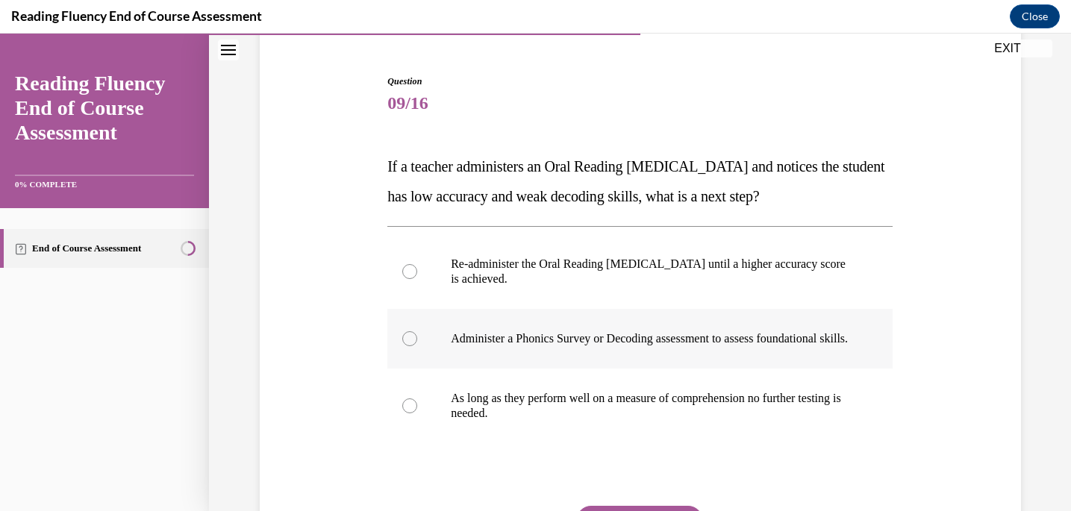
click at [638, 340] on p "Administer a Phonics Survey or Decoding assessment to assess foundational skill…" at bounding box center [653, 338] width 405 height 15
click at [417, 340] on input "Administer a Phonics Survey or Decoding assessment to assess foundational skill…" at bounding box center [409, 338] width 15 height 15
radio input "true"
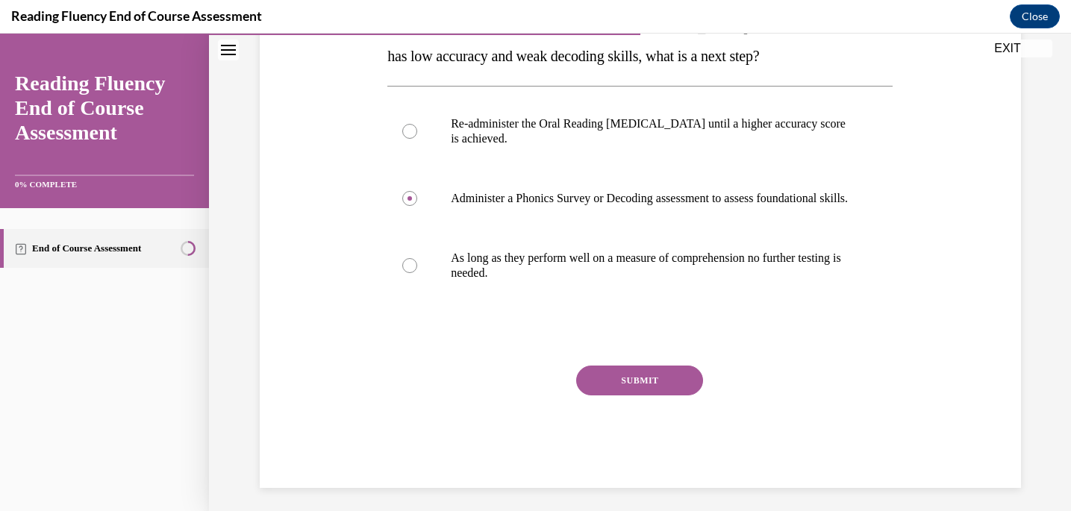
click at [637, 396] on button "SUBMIT" at bounding box center [639, 381] width 127 height 30
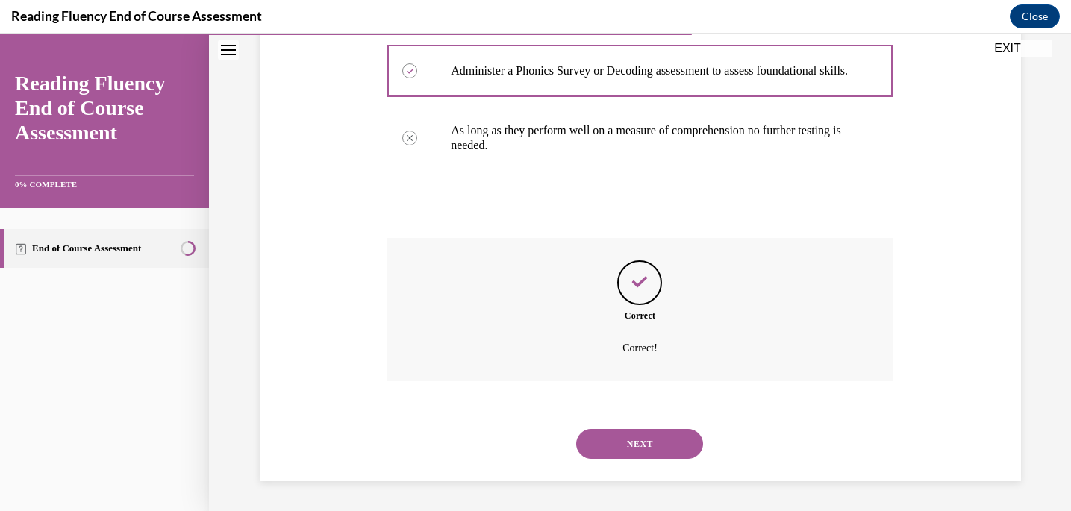
scroll to position [416, 0]
click at [635, 437] on button "NEXT" at bounding box center [639, 444] width 127 height 30
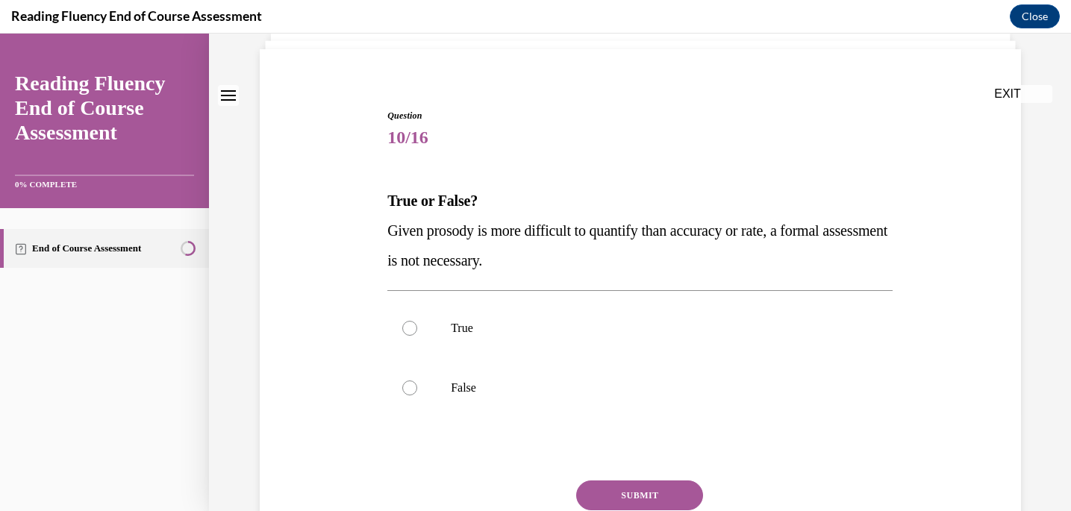
scroll to position [112, 0]
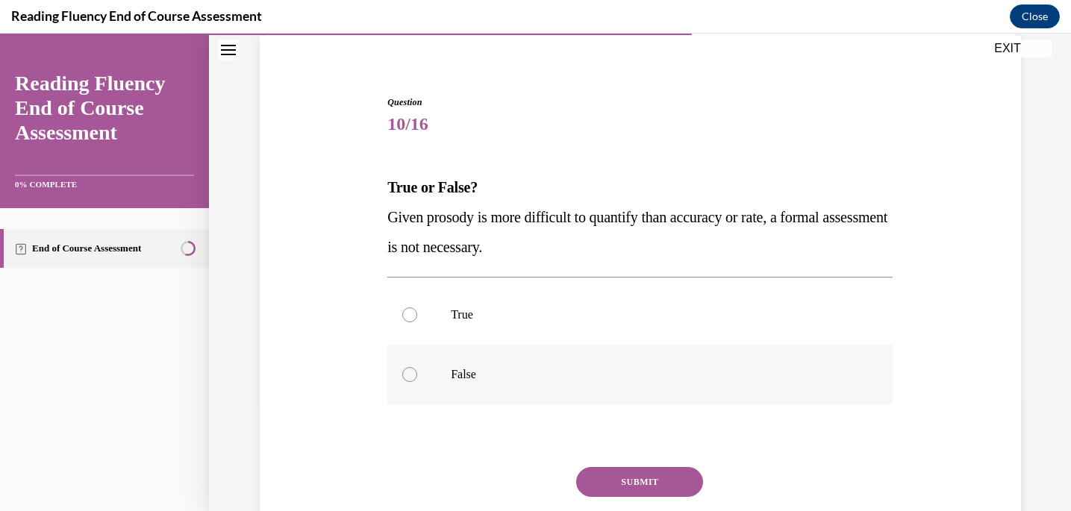
click at [606, 399] on label "False" at bounding box center [639, 375] width 505 height 60
click at [417, 382] on input "False" at bounding box center [409, 374] width 15 height 15
radio input "true"
click at [612, 469] on button "SUBMIT" at bounding box center [639, 482] width 127 height 30
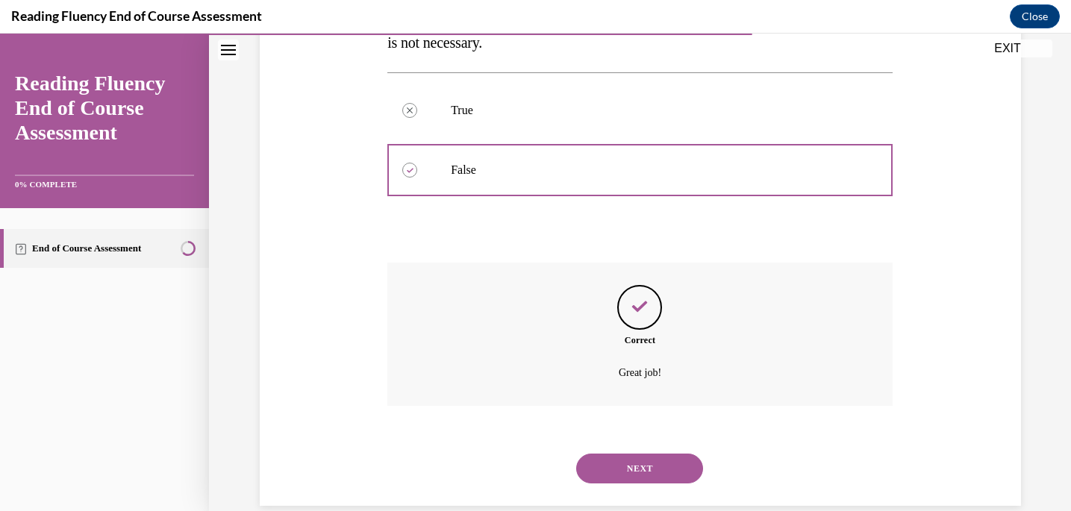
scroll to position [341, 0]
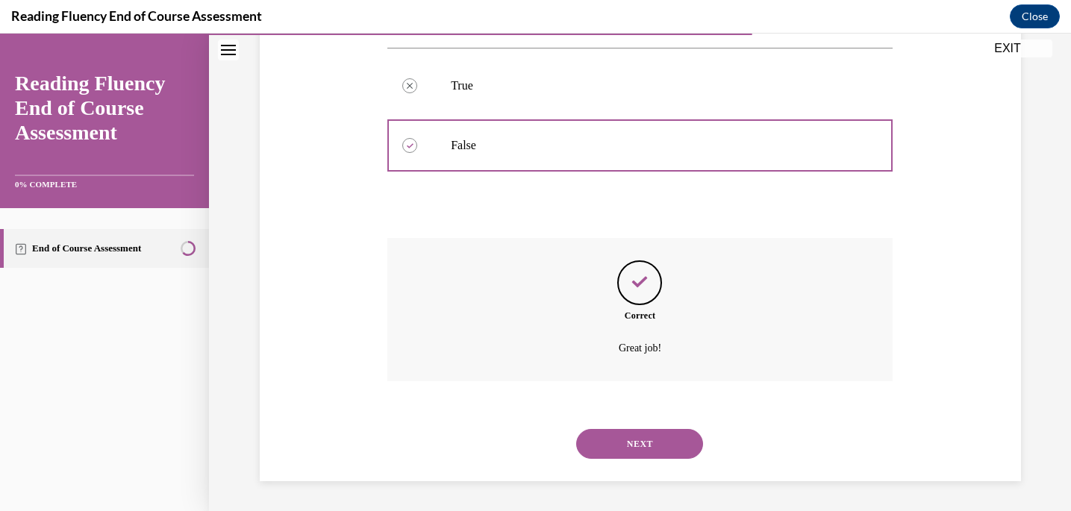
click at [617, 452] on button "NEXT" at bounding box center [639, 444] width 127 height 30
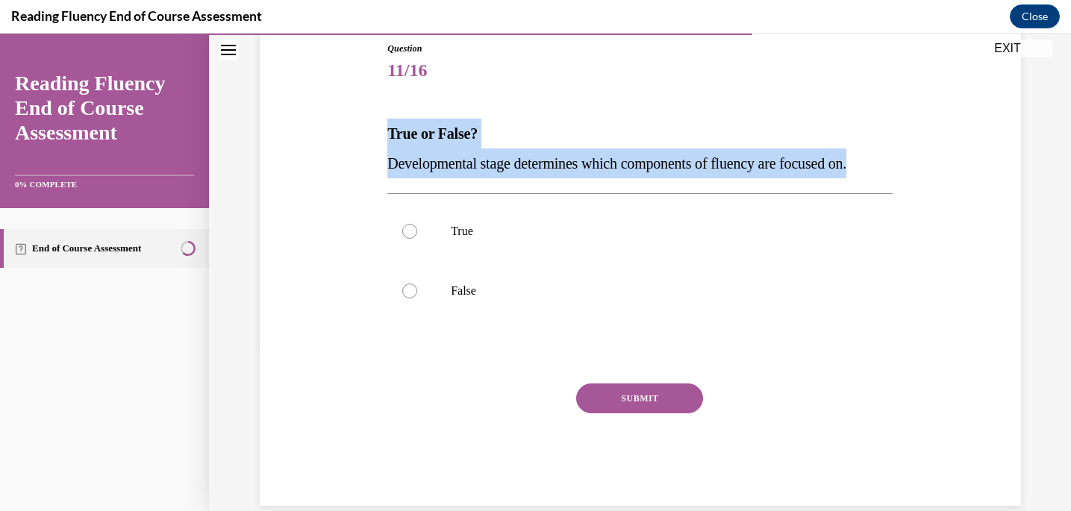
drag, startPoint x: 900, startPoint y: 168, endPoint x: 389, endPoint y: 124, distance: 513.2
click at [389, 124] on div "Question 11/16 True or False? Developmental stage determines which components o…" at bounding box center [640, 251] width 769 height 509
copy div "True or False? Developmental stage determines which components of fluency are f…"
click at [459, 237] on p "True" at bounding box center [653, 231] width 405 height 15
click at [417, 237] on input "True" at bounding box center [409, 231] width 15 height 15
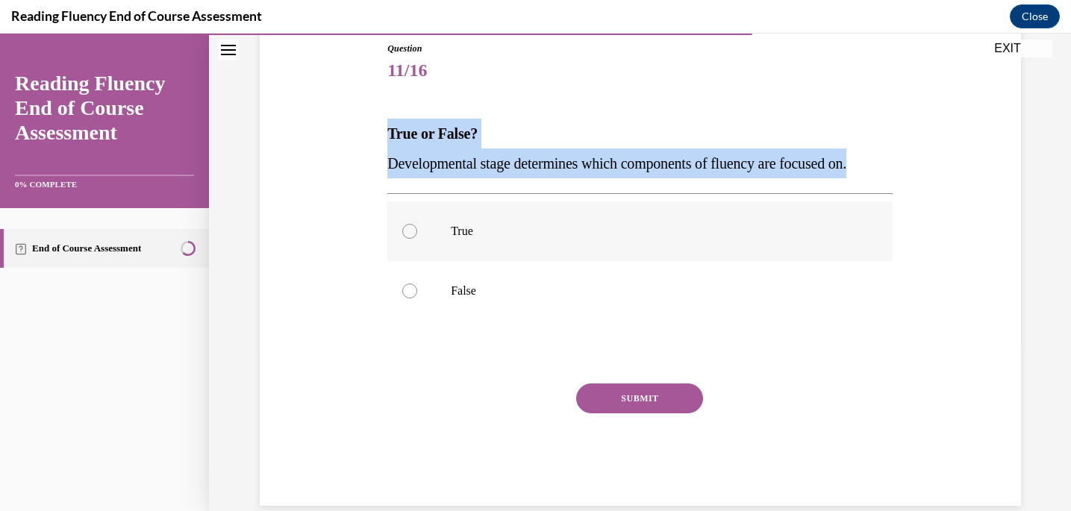
radio input "true"
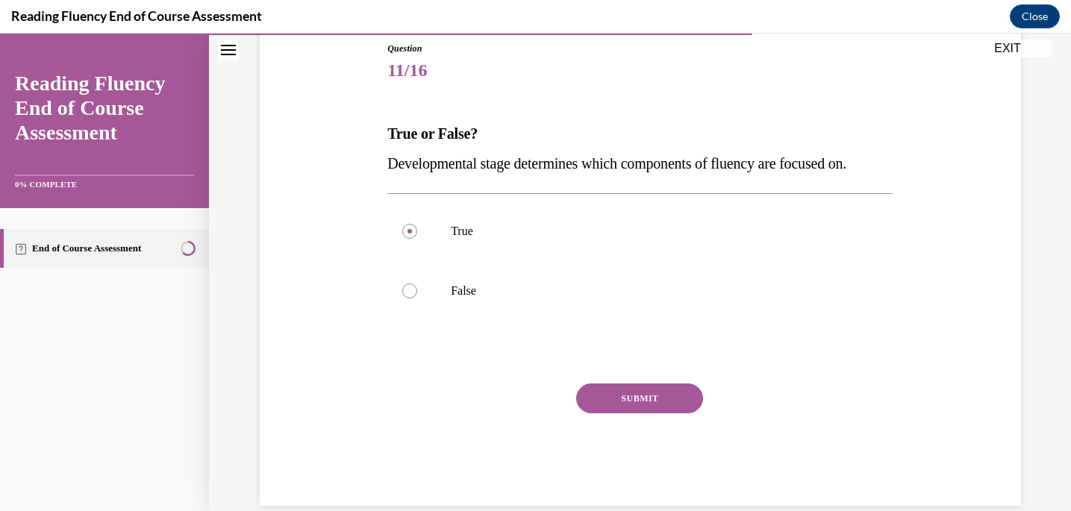
click at [588, 388] on button "SUBMIT" at bounding box center [639, 399] width 127 height 30
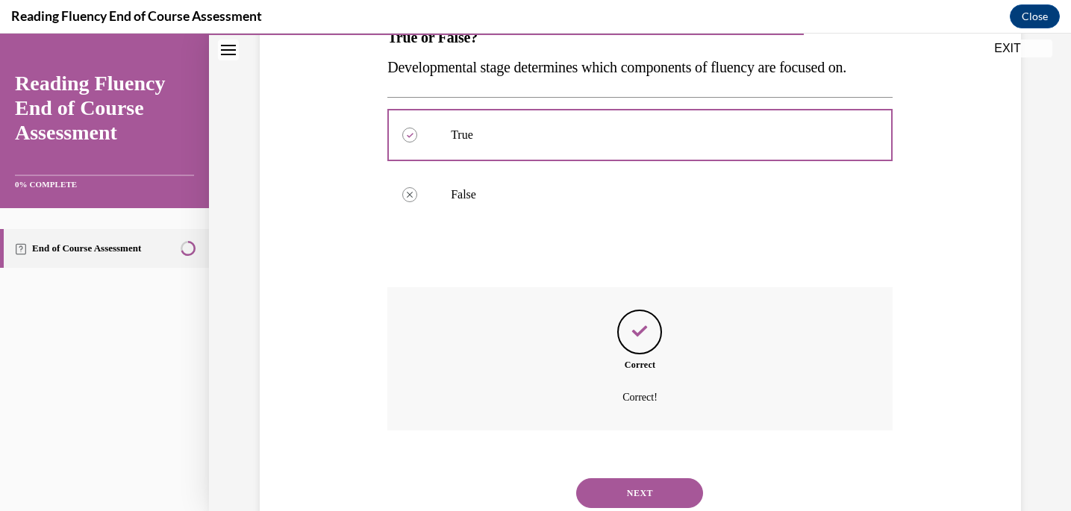
scroll to position [311, 0]
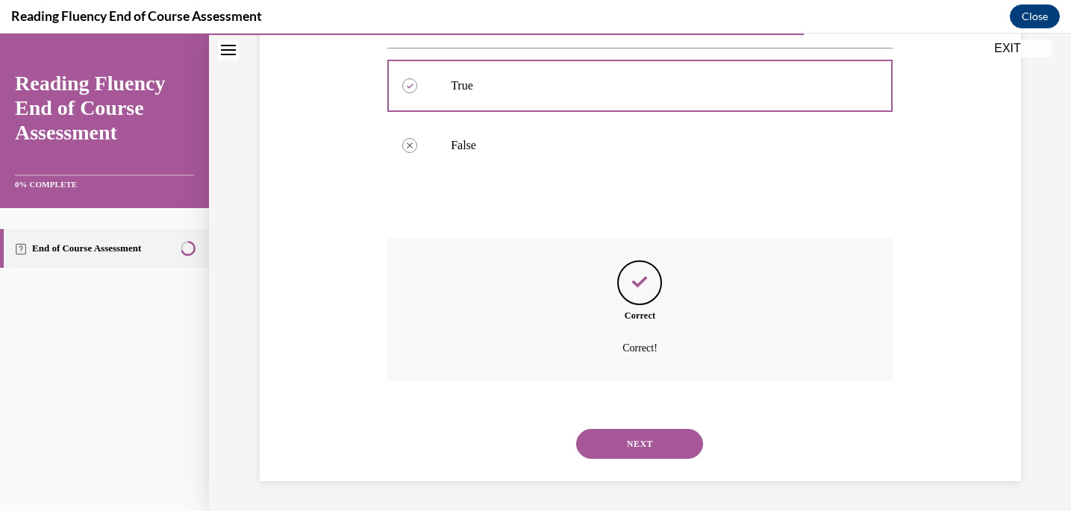
click at [643, 449] on button "NEXT" at bounding box center [639, 444] width 127 height 30
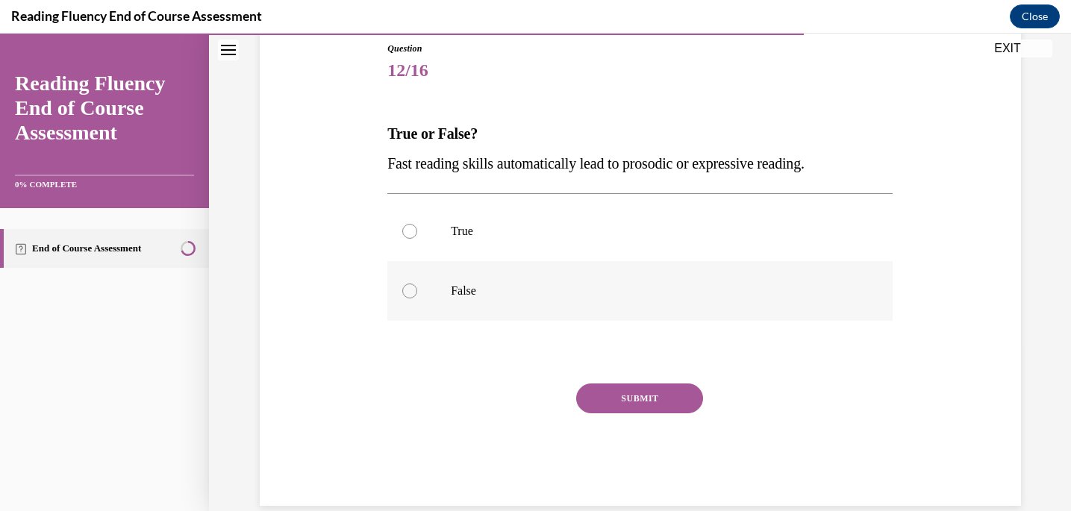
click at [602, 292] on p "False" at bounding box center [653, 291] width 405 height 15
click at [417, 292] on input "False" at bounding box center [409, 291] width 15 height 15
radio input "true"
click at [622, 396] on button "SUBMIT" at bounding box center [639, 399] width 127 height 30
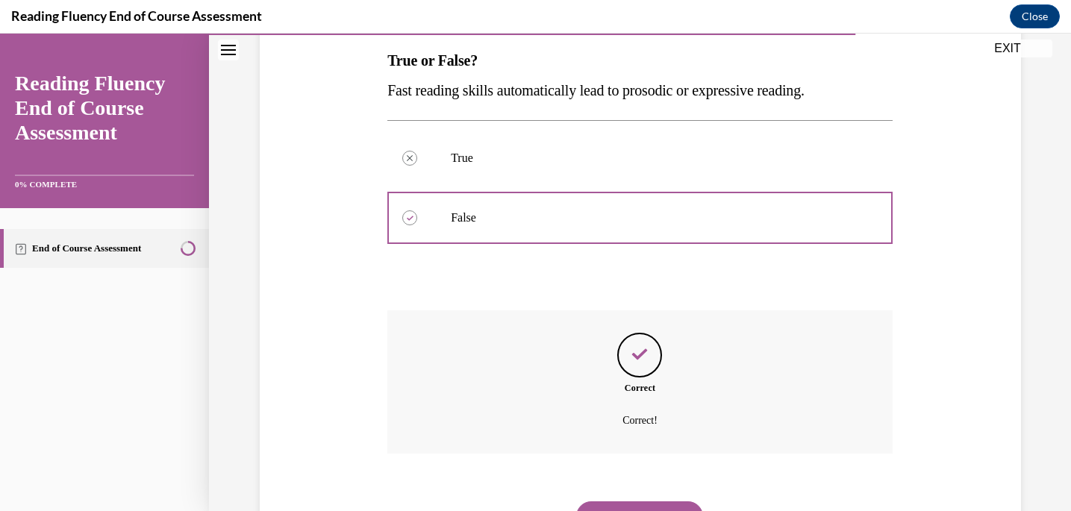
scroll to position [311, 0]
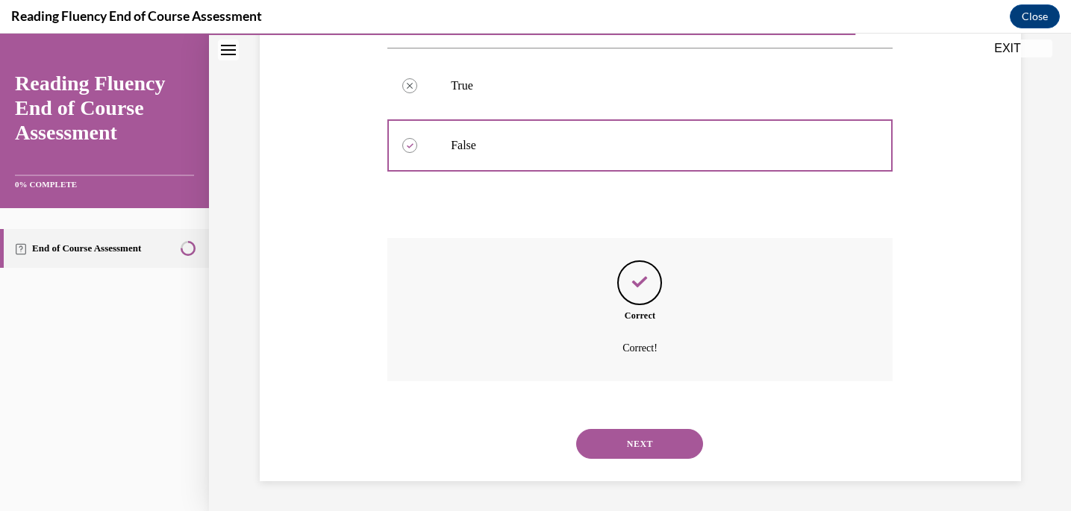
click at [631, 439] on button "NEXT" at bounding box center [639, 444] width 127 height 30
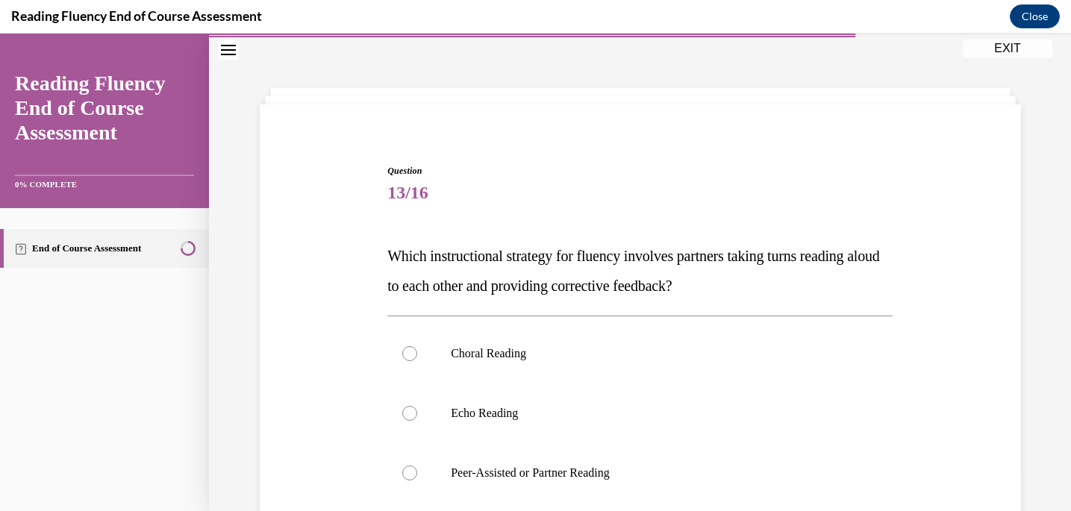
scroll to position [72, 0]
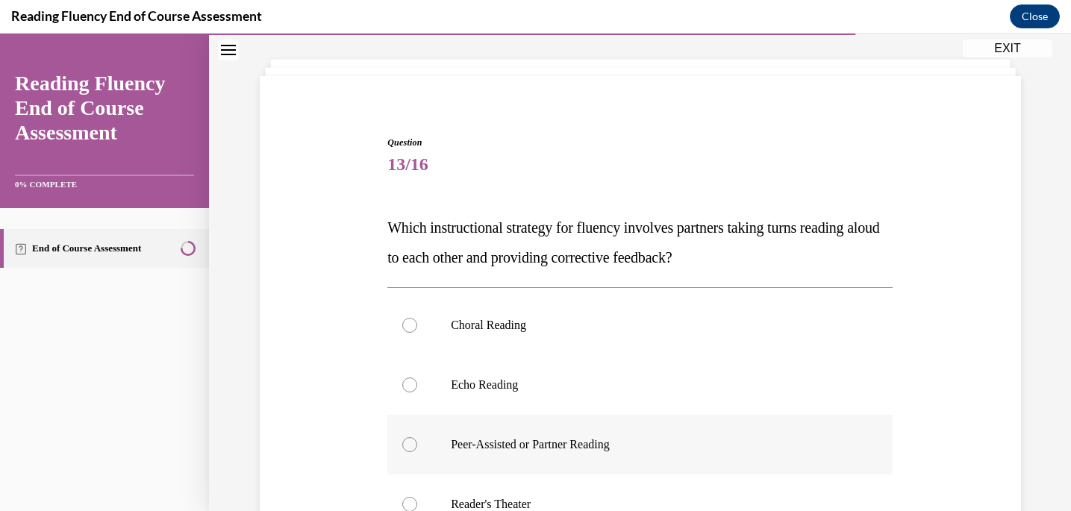
click at [605, 463] on label "Peer-Assisted or Partner Reading" at bounding box center [639, 445] width 505 height 60
click at [417, 452] on input "Peer-Assisted or Partner Reading" at bounding box center [409, 444] width 15 height 15
radio input "true"
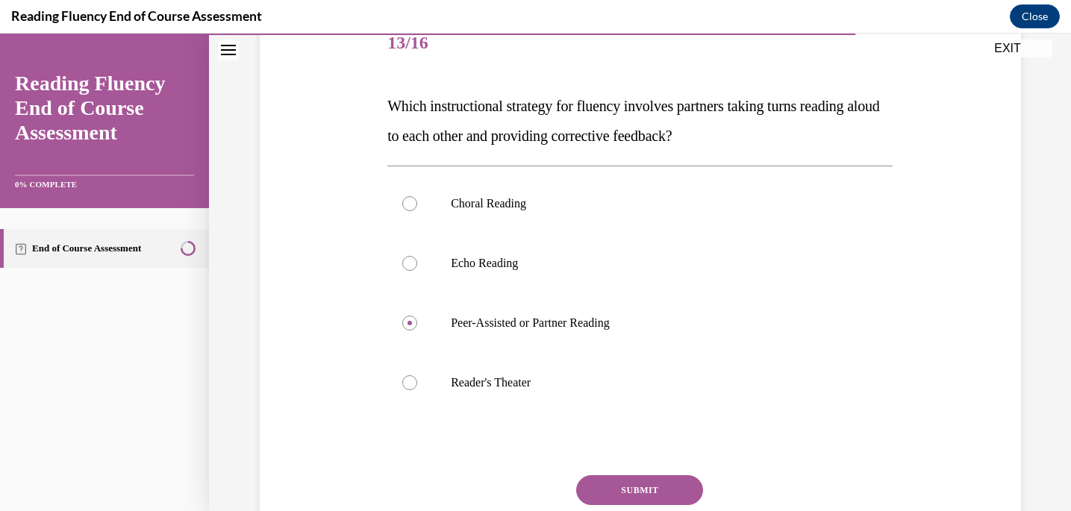
click at [605, 487] on button "SUBMIT" at bounding box center [639, 491] width 127 height 30
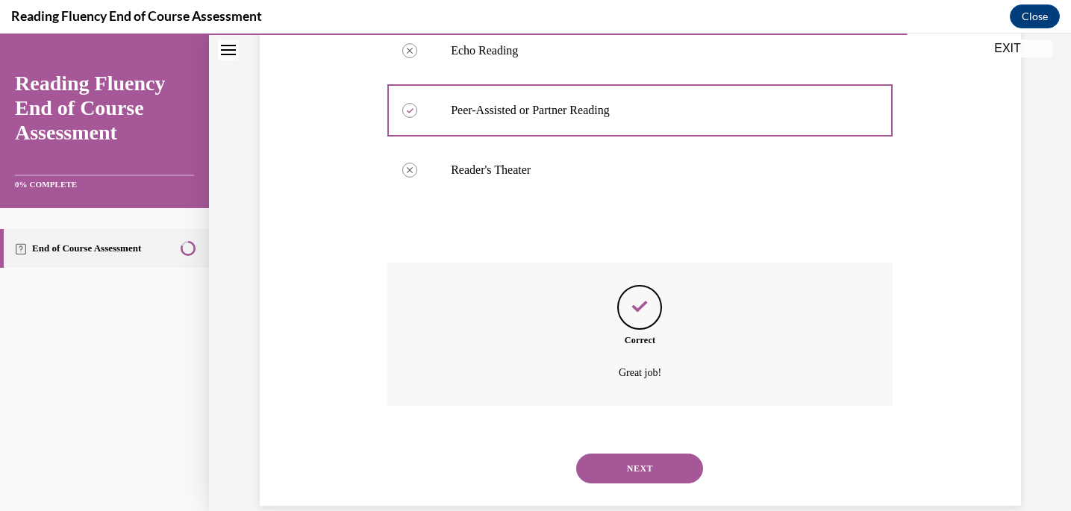
scroll to position [431, 0]
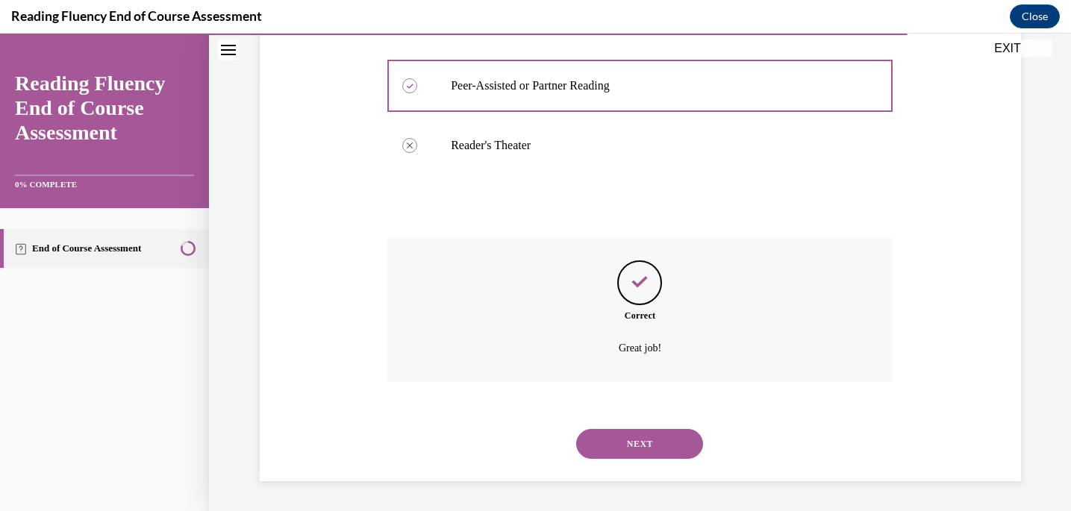
click at [634, 439] on button "NEXT" at bounding box center [639, 444] width 127 height 30
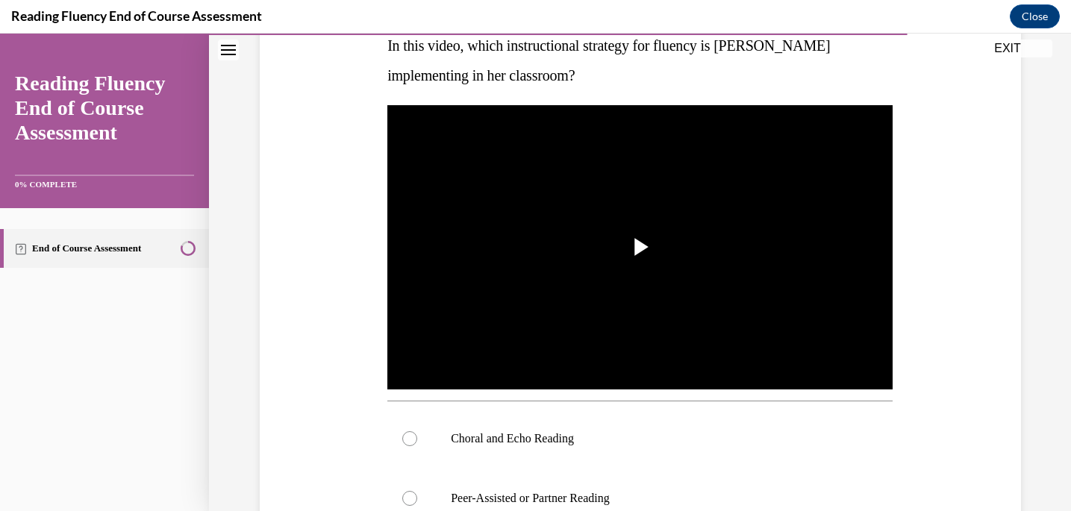
scroll to position [270, 0]
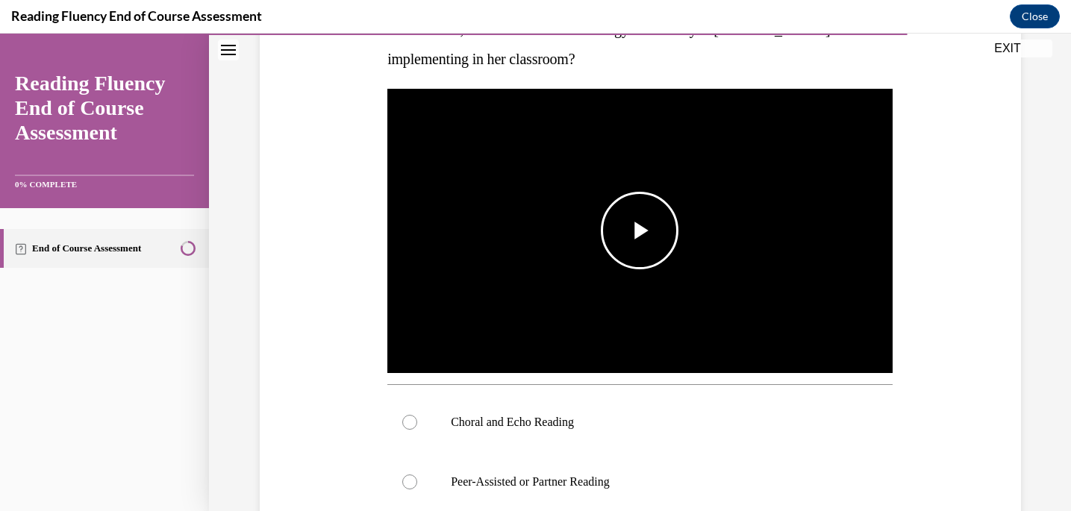
click at [640, 231] on span "Video player" at bounding box center [640, 231] width 0 height 0
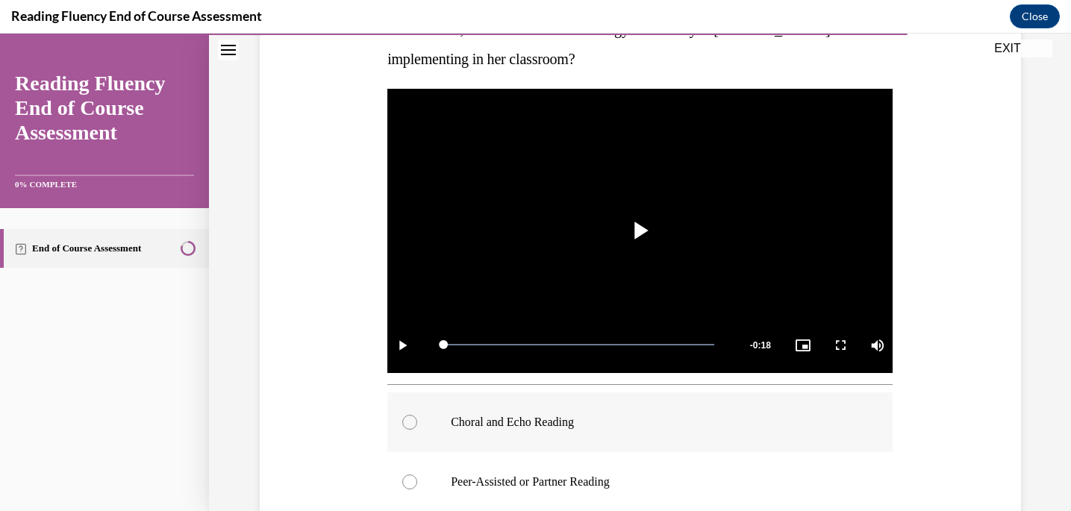
click at [574, 420] on p "Choral and Echo Reading" at bounding box center [653, 422] width 405 height 15
click at [417, 420] on input "Choral and Echo Reading" at bounding box center [409, 422] width 15 height 15
radio input "true"
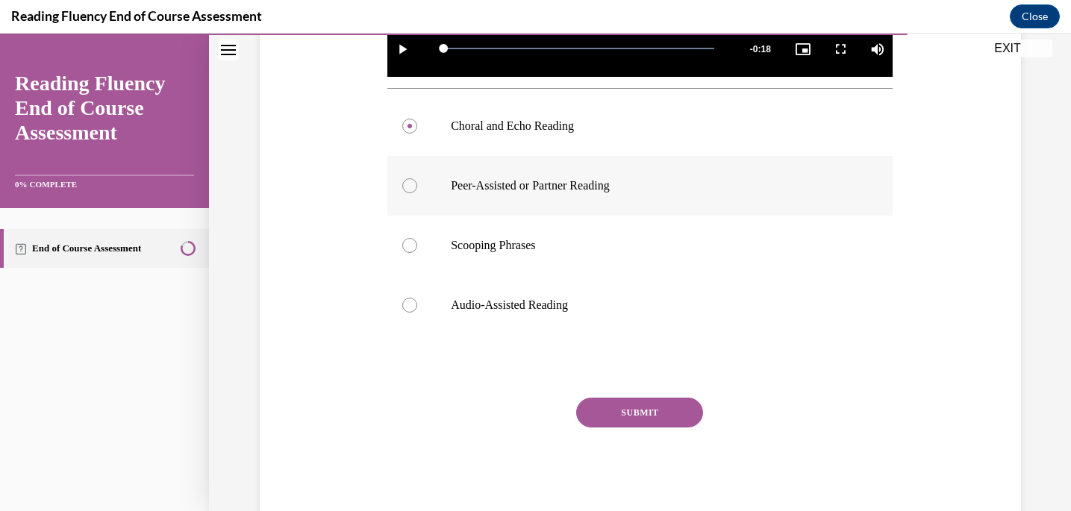
scroll to position [602, 0]
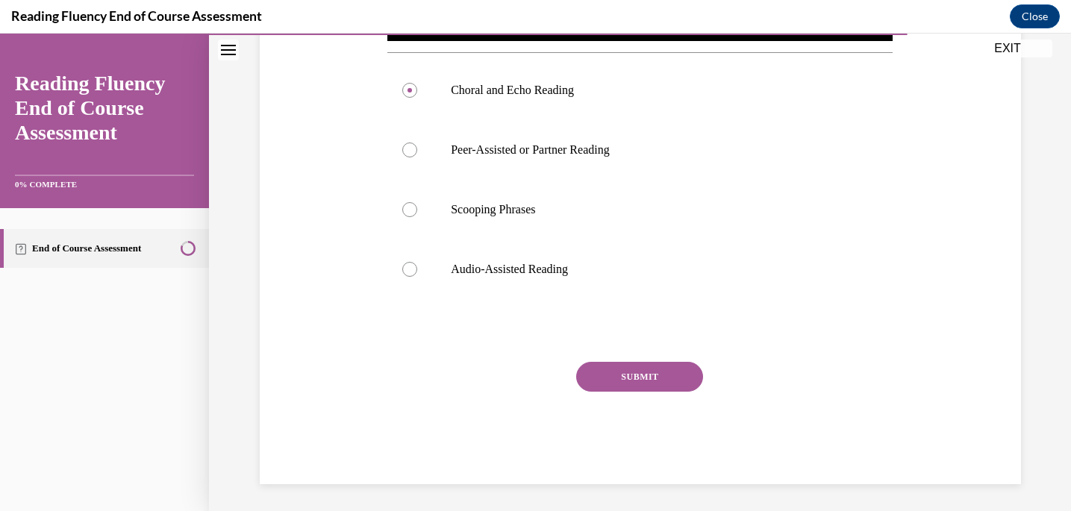
click at [634, 384] on button "SUBMIT" at bounding box center [639, 377] width 127 height 30
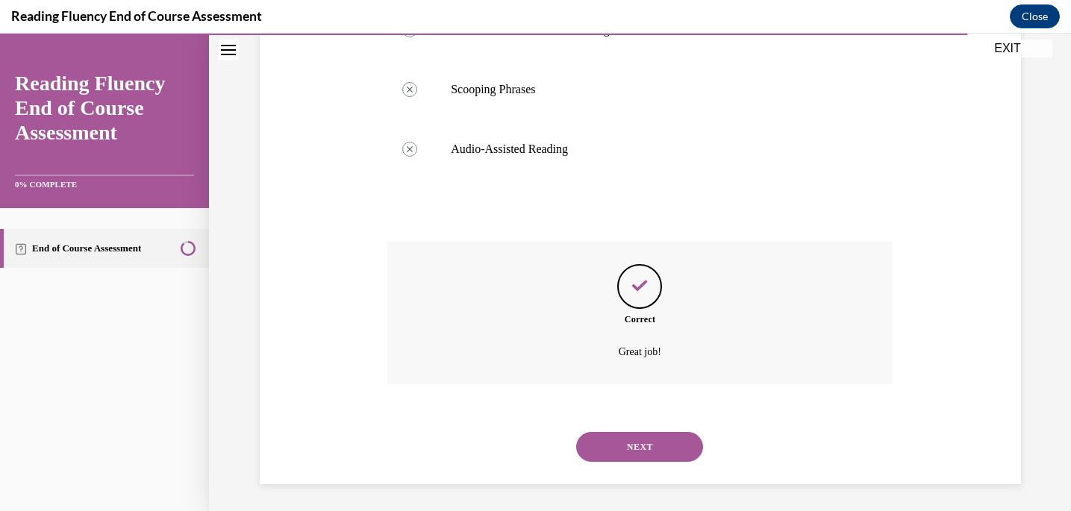
scroll to position [726, 0]
click at [632, 436] on button "NEXT" at bounding box center [639, 444] width 127 height 30
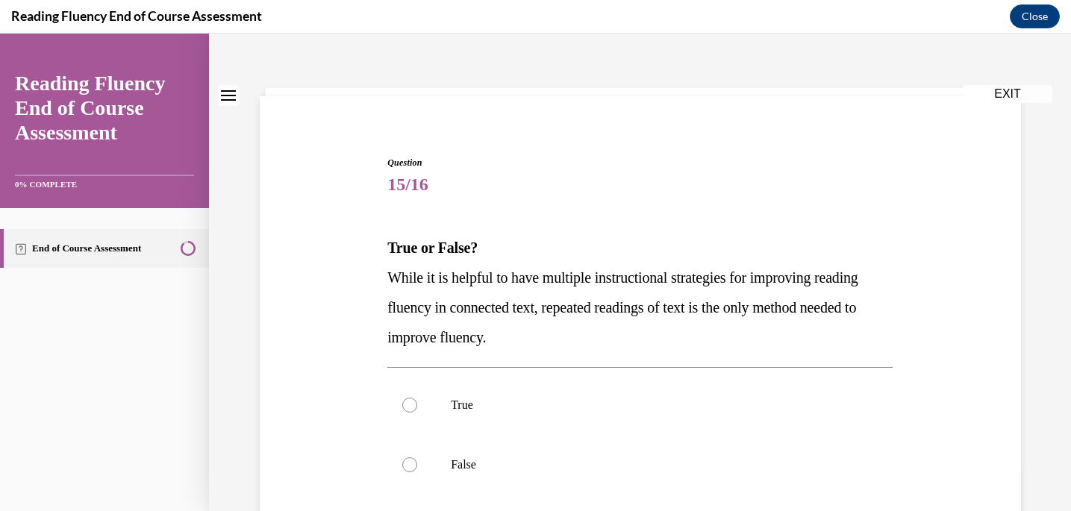
scroll to position [62, 0]
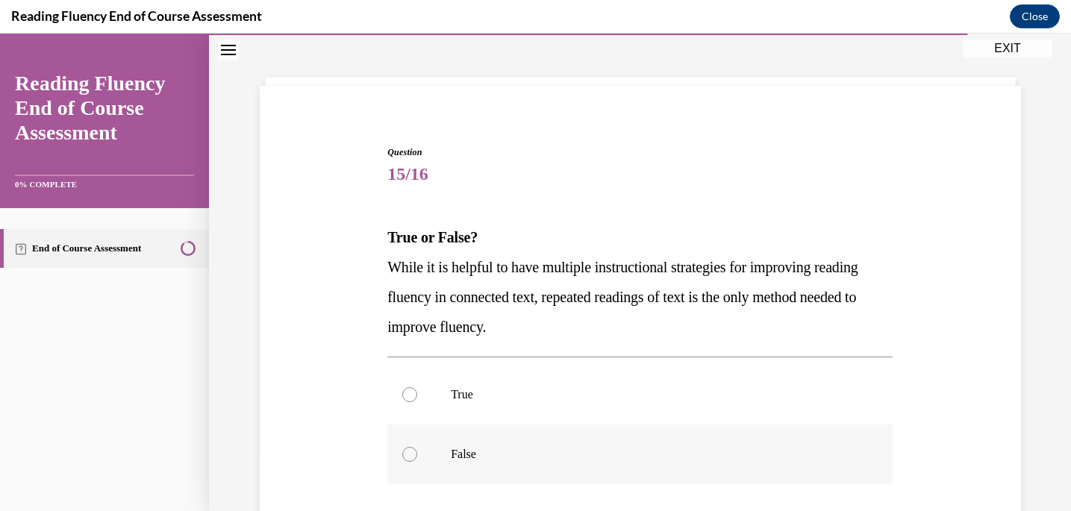
click at [493, 461] on p "False" at bounding box center [653, 454] width 405 height 15
click at [417, 461] on input "False" at bounding box center [409, 454] width 15 height 15
radio input "true"
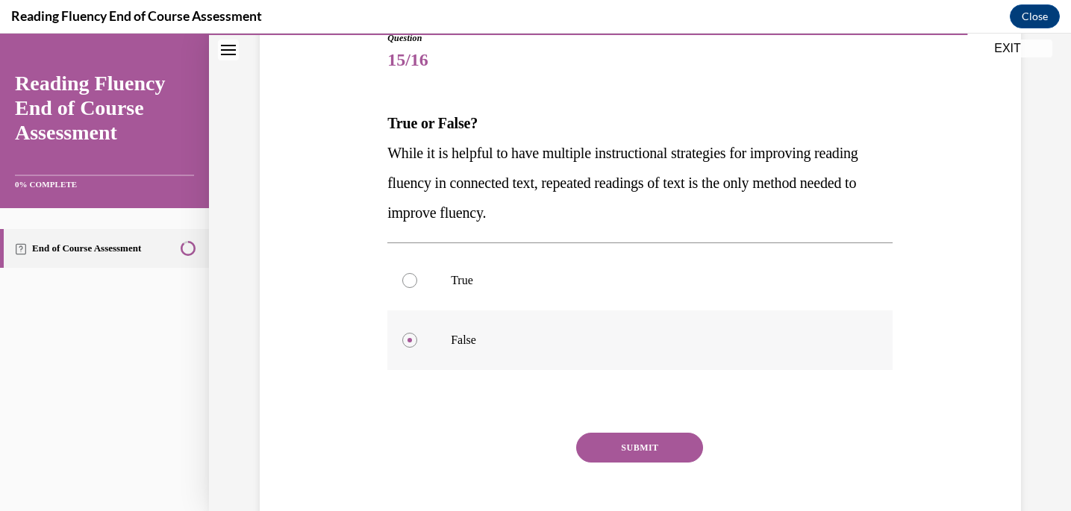
scroll to position [219, 0]
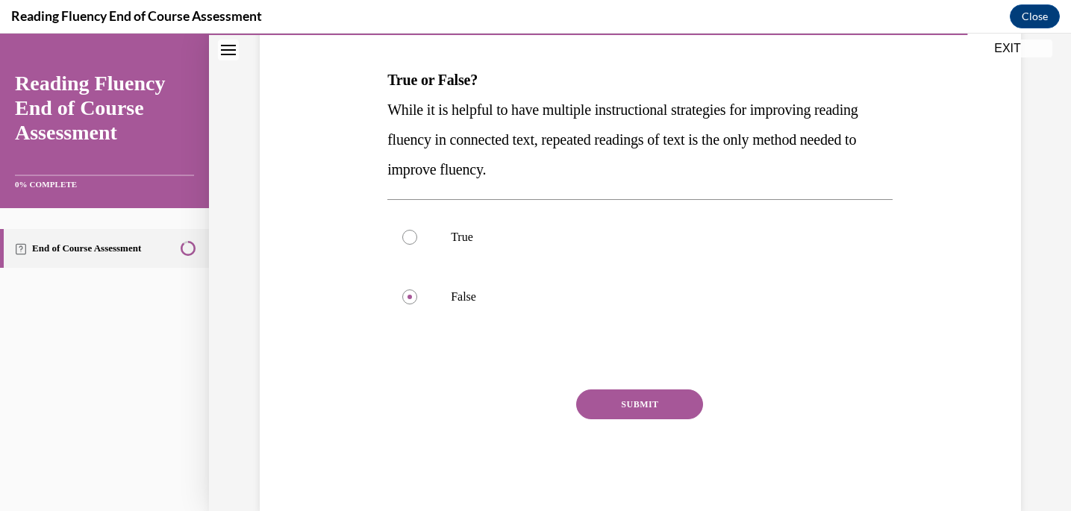
click at [592, 412] on button "SUBMIT" at bounding box center [639, 405] width 127 height 30
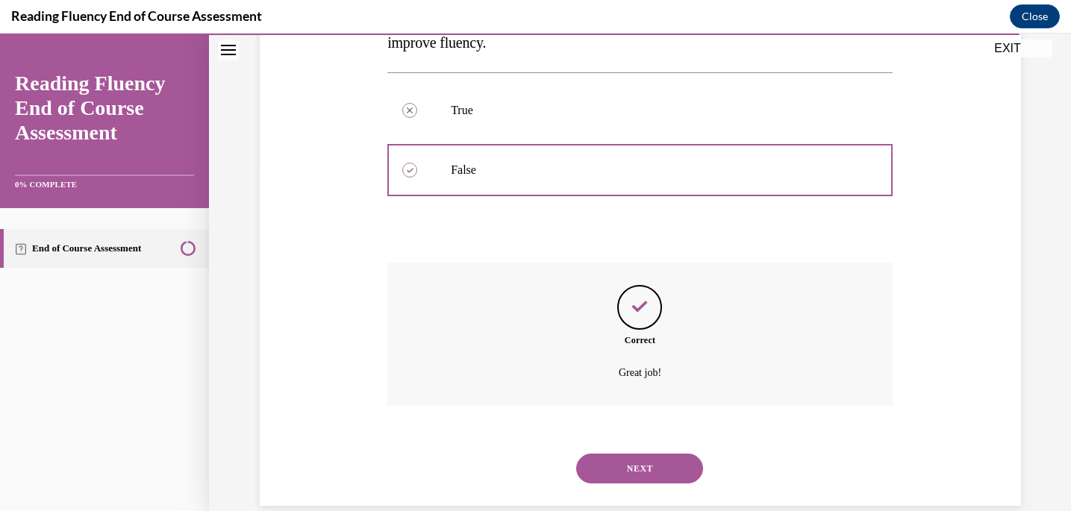
scroll to position [371, 0]
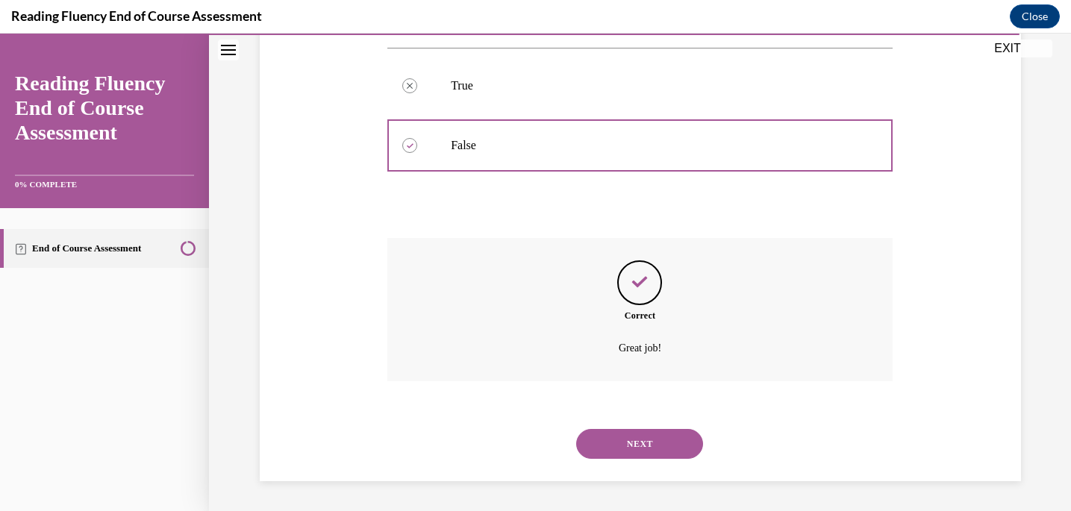
click at [596, 440] on button "NEXT" at bounding box center [639, 444] width 127 height 30
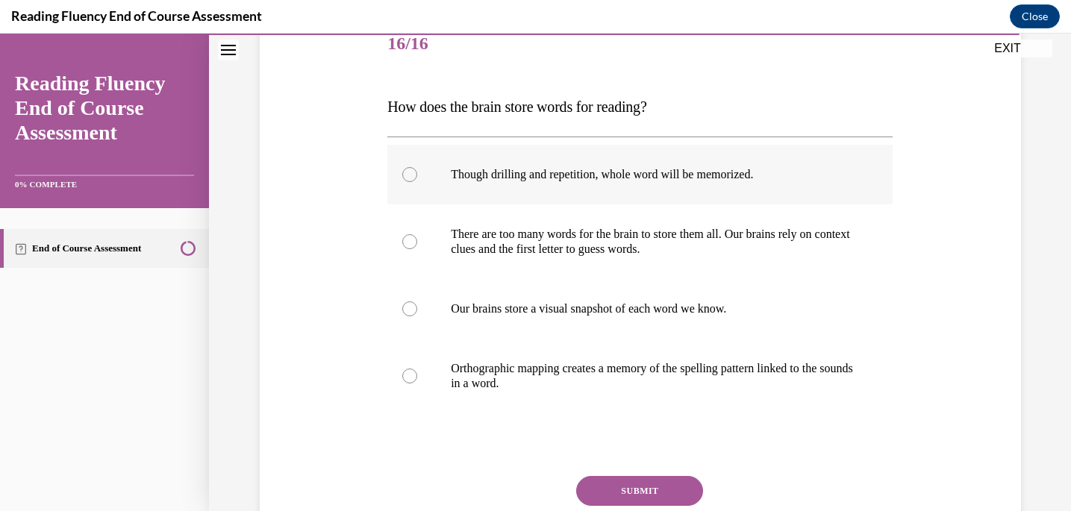
scroll to position [216, 0]
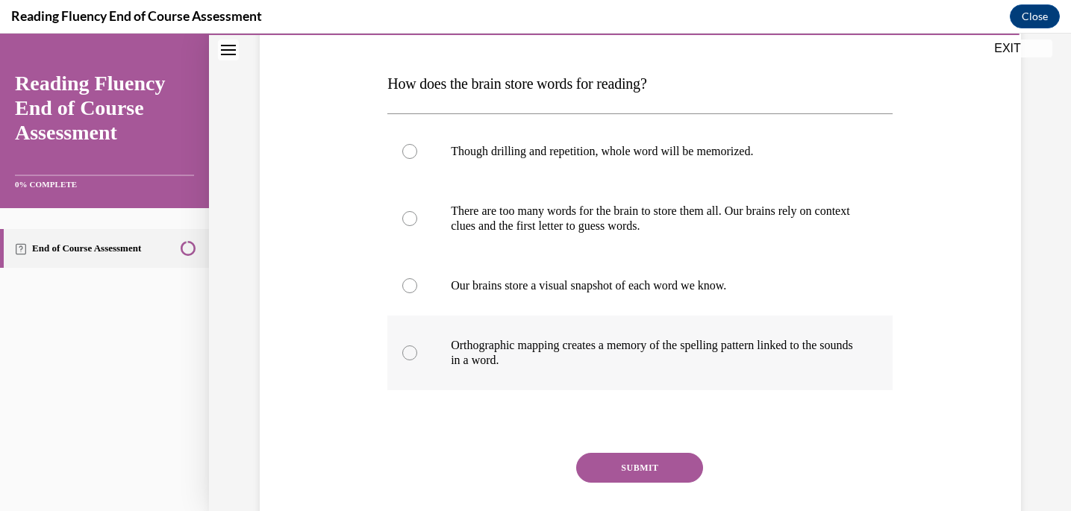
click at [615, 356] on p "Orthographic mapping creates a memory of the spelling pattern linked to the sou…" at bounding box center [653, 353] width 405 height 30
click at [417, 356] on input "Orthographic mapping creates a memory of the spelling pattern linked to the sou…" at bounding box center [409, 353] width 15 height 15
radio input "true"
click at [626, 477] on button "SUBMIT" at bounding box center [639, 468] width 127 height 30
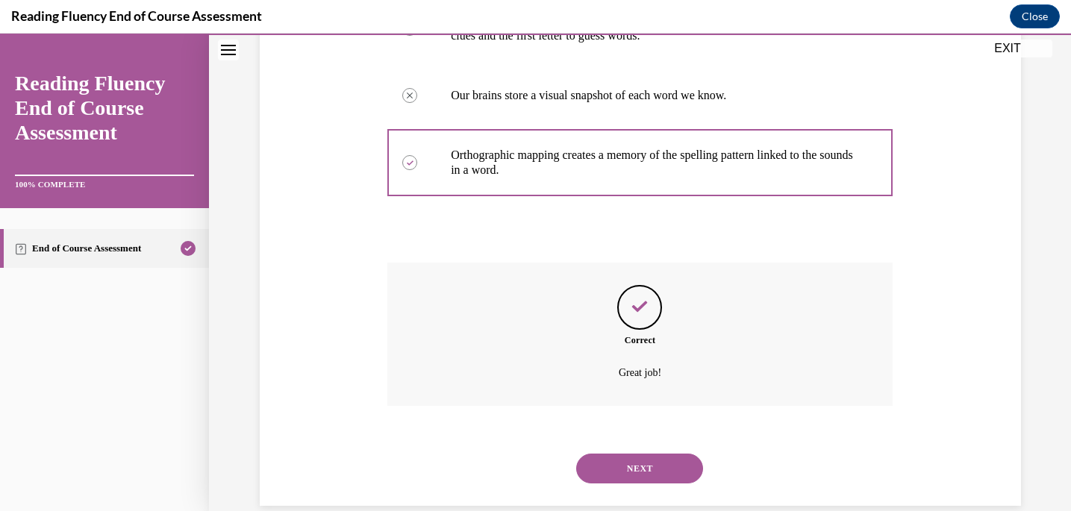
scroll to position [431, 0]
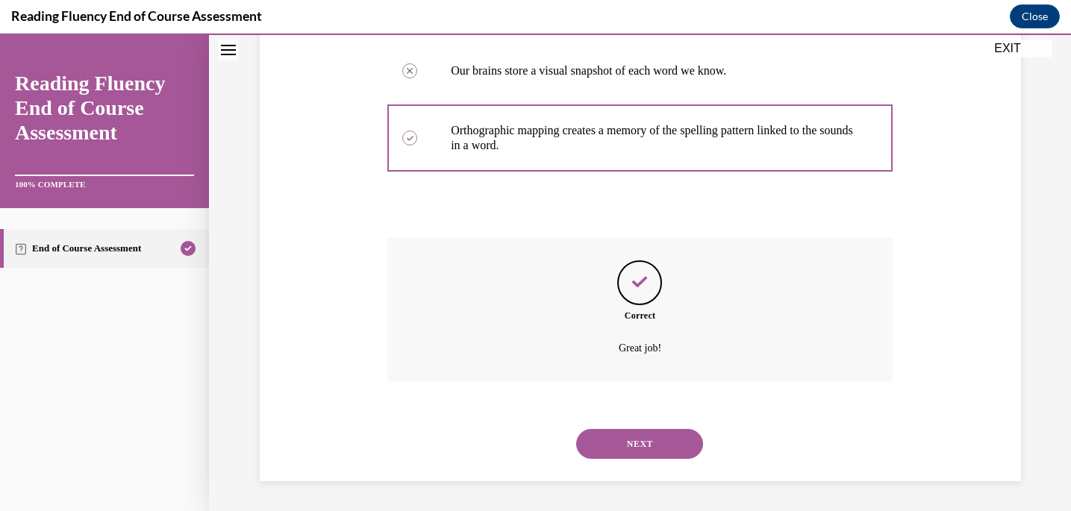
click at [649, 440] on button "NEXT" at bounding box center [639, 444] width 127 height 30
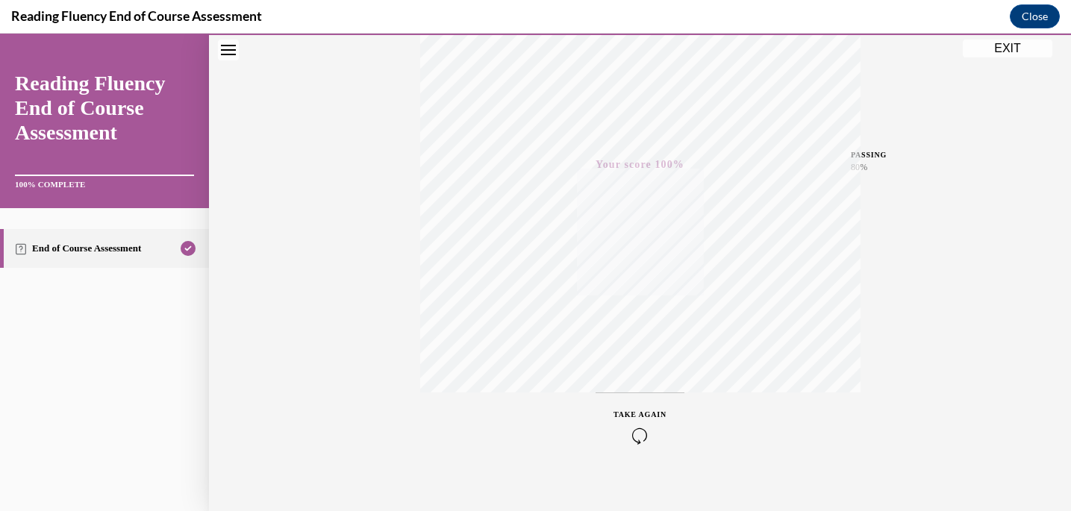
scroll to position [287, 0]
click at [995, 54] on button "EXIT" at bounding box center [1008, 49] width 90 height 18
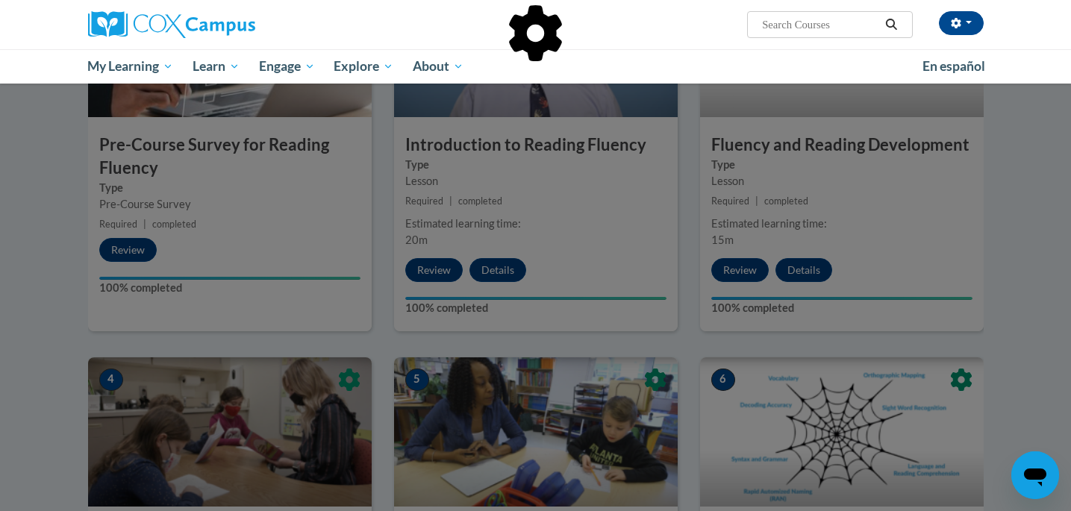
scroll to position [0, 0]
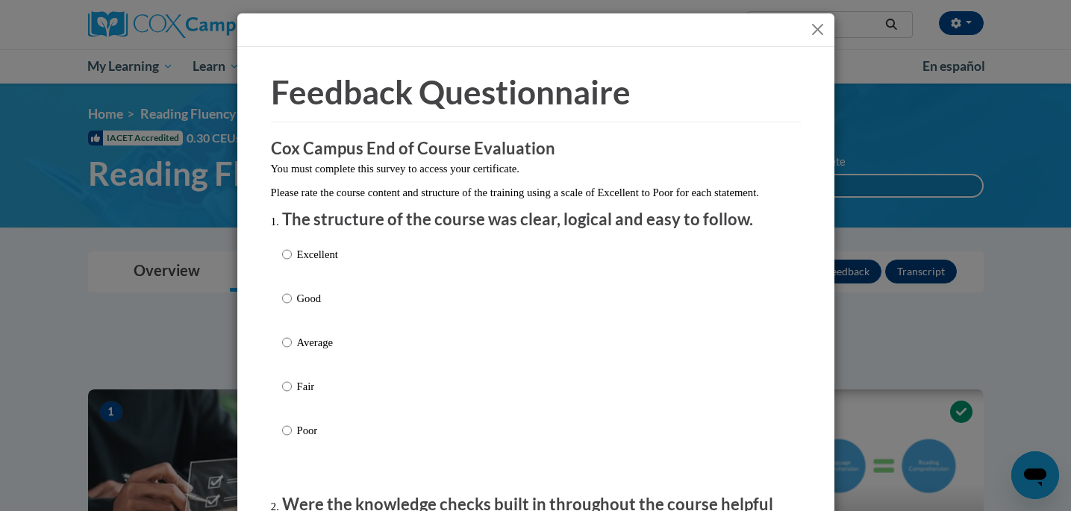
click at [317, 307] on p "Good" at bounding box center [317, 298] width 41 height 16
click at [292, 307] on input "Good" at bounding box center [287, 298] width 10 height 16
radio input "true"
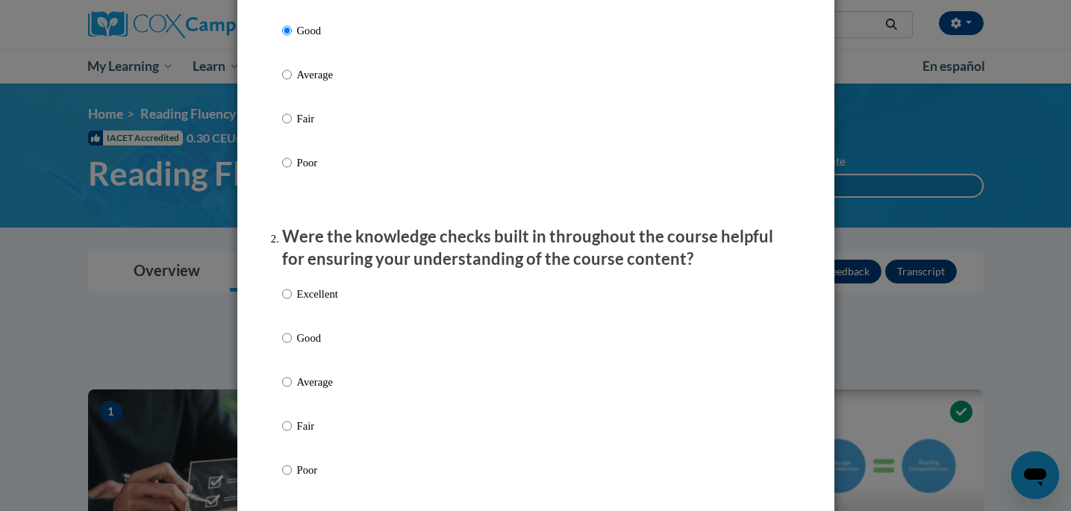
click at [312, 346] on p "Good" at bounding box center [317, 338] width 41 height 16
click at [292, 346] on input "Good" at bounding box center [287, 338] width 10 height 16
radio input "true"
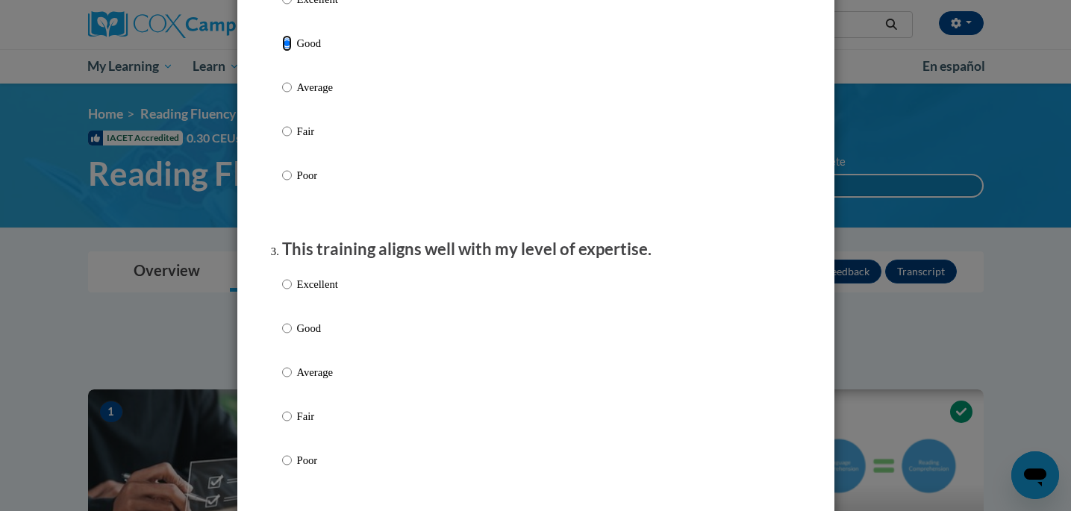
scroll to position [593, 0]
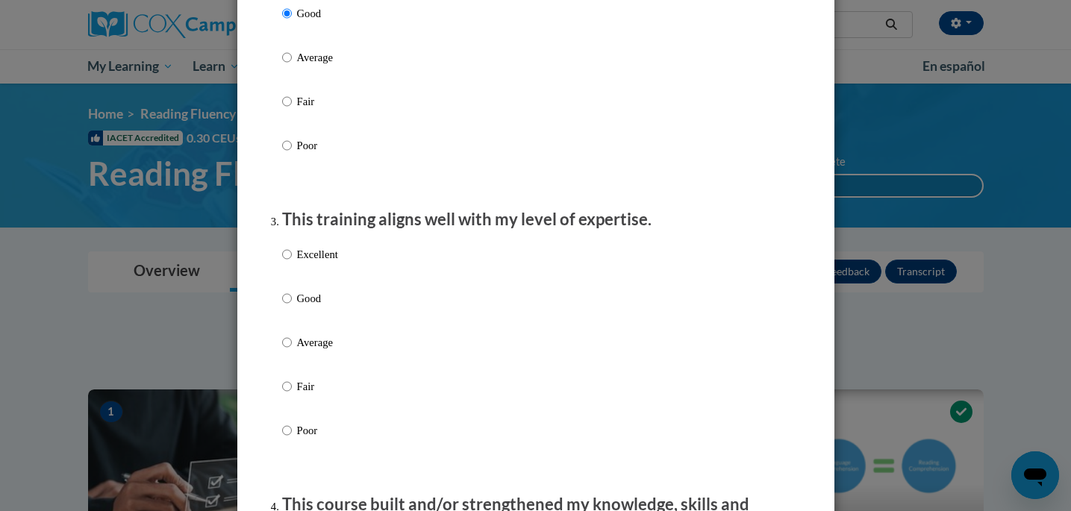
click at [315, 307] on p "Good" at bounding box center [317, 298] width 41 height 16
click at [292, 307] on input "Good" at bounding box center [287, 298] width 10 height 16
radio input "true"
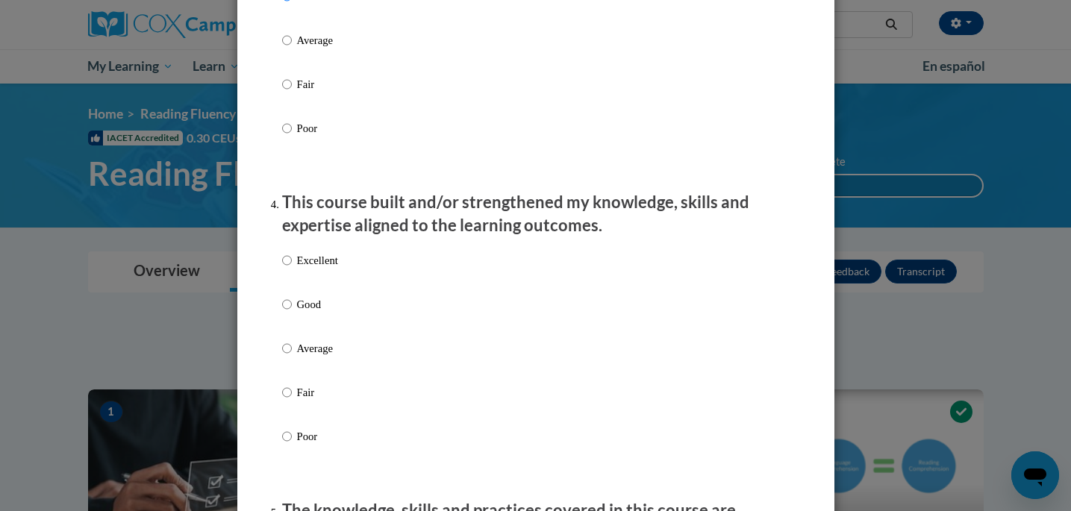
click at [315, 313] on p "Good" at bounding box center [317, 304] width 41 height 16
click at [292, 313] on input "Good" at bounding box center [287, 304] width 10 height 16
radio input "true"
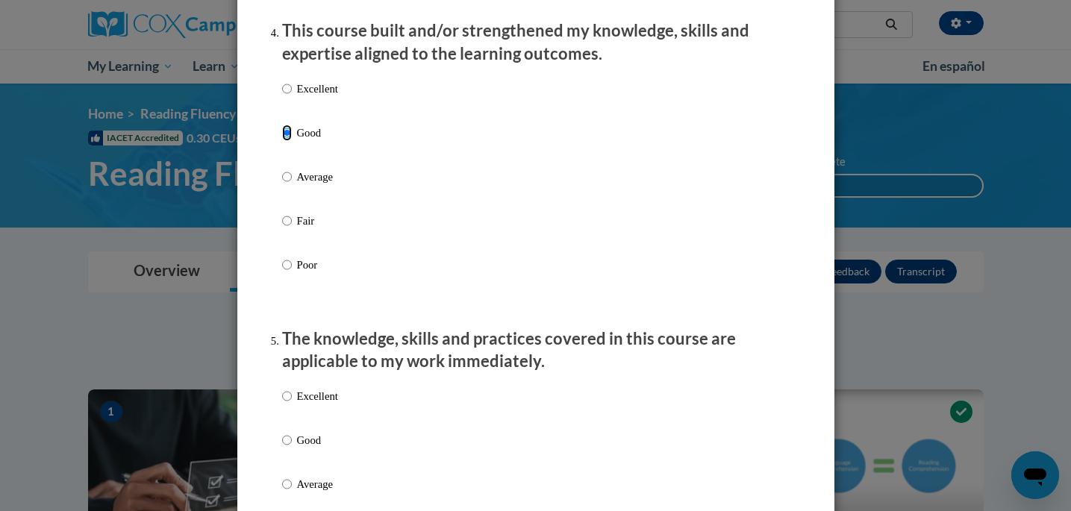
scroll to position [1240, 0]
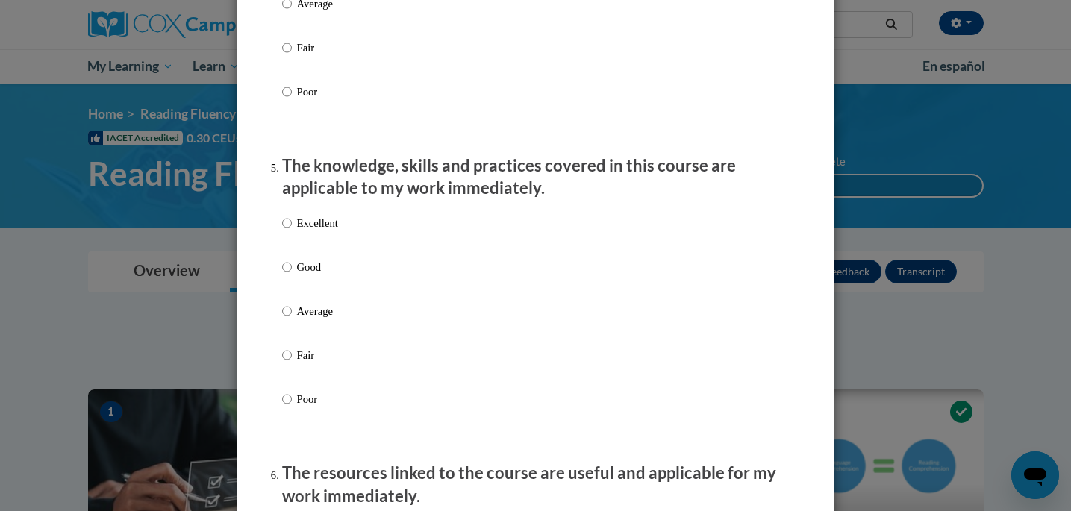
click at [315, 290] on label "Good" at bounding box center [310, 279] width 56 height 40
click at [292, 275] on input "Good" at bounding box center [287, 267] width 10 height 16
radio input "true"
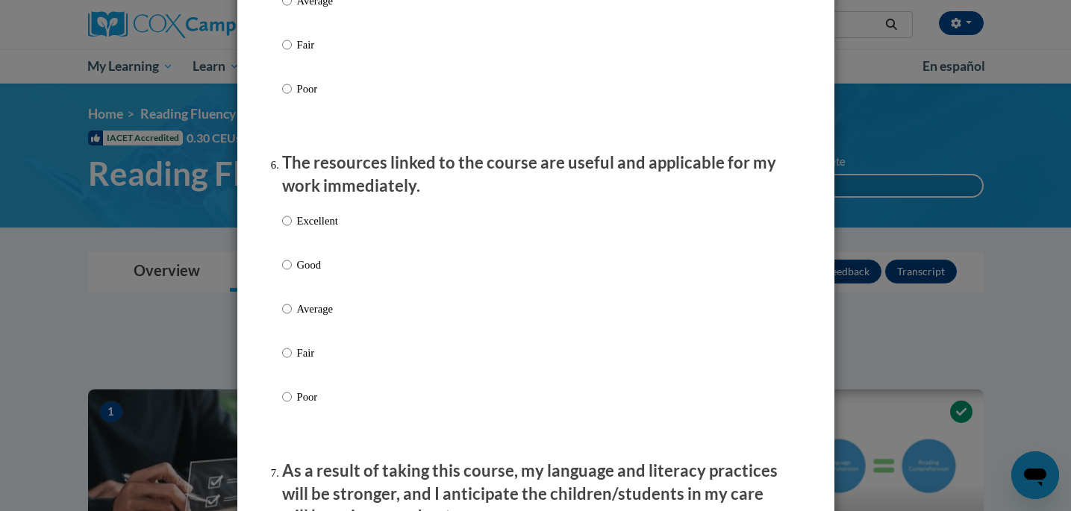
scroll to position [1589, 0]
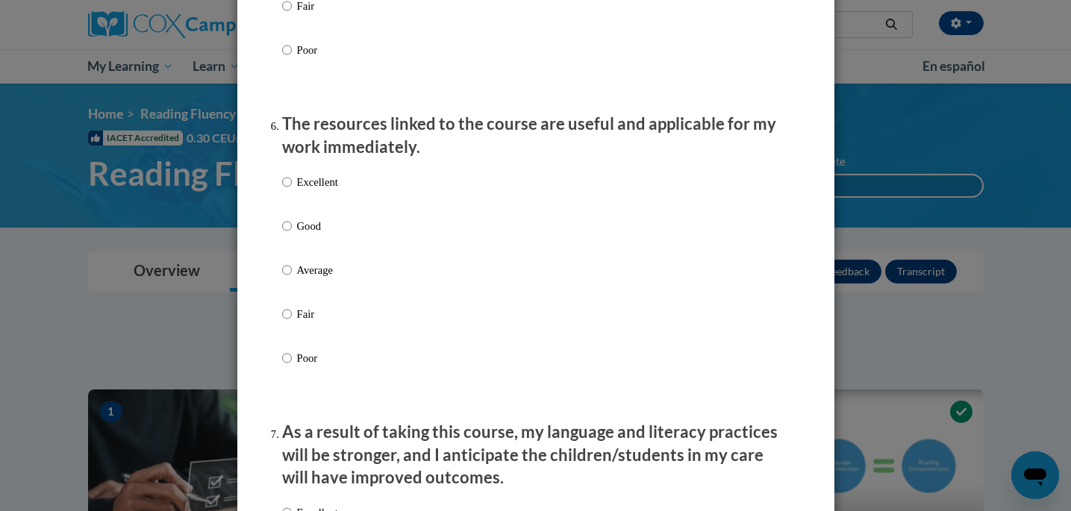
click at [315, 234] on p "Good" at bounding box center [317, 226] width 41 height 16
click at [292, 234] on input "Good" at bounding box center [287, 226] width 10 height 16
radio input "true"
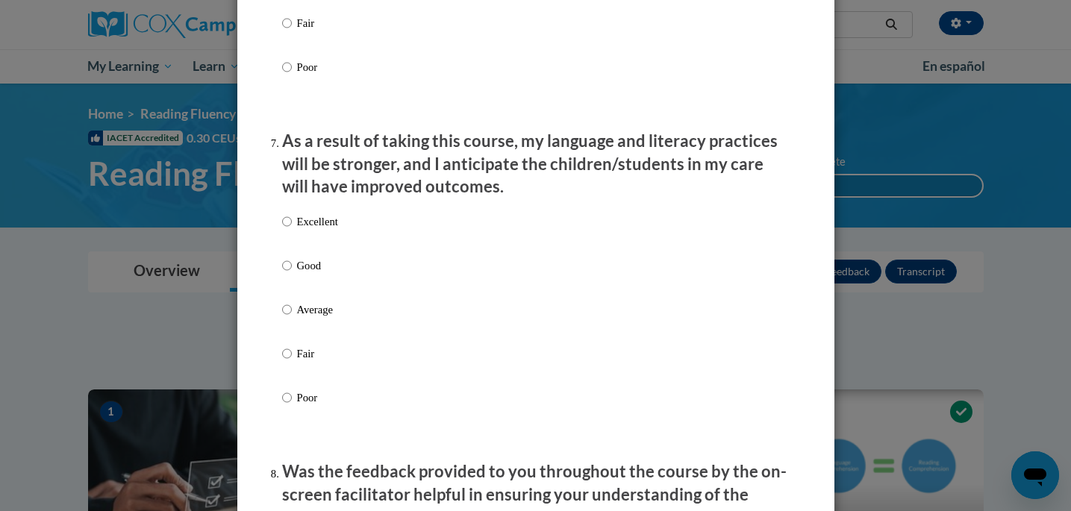
click at [312, 274] on p "Good" at bounding box center [317, 266] width 41 height 16
click at [292, 274] on input "Good" at bounding box center [287, 266] width 10 height 16
radio input "true"
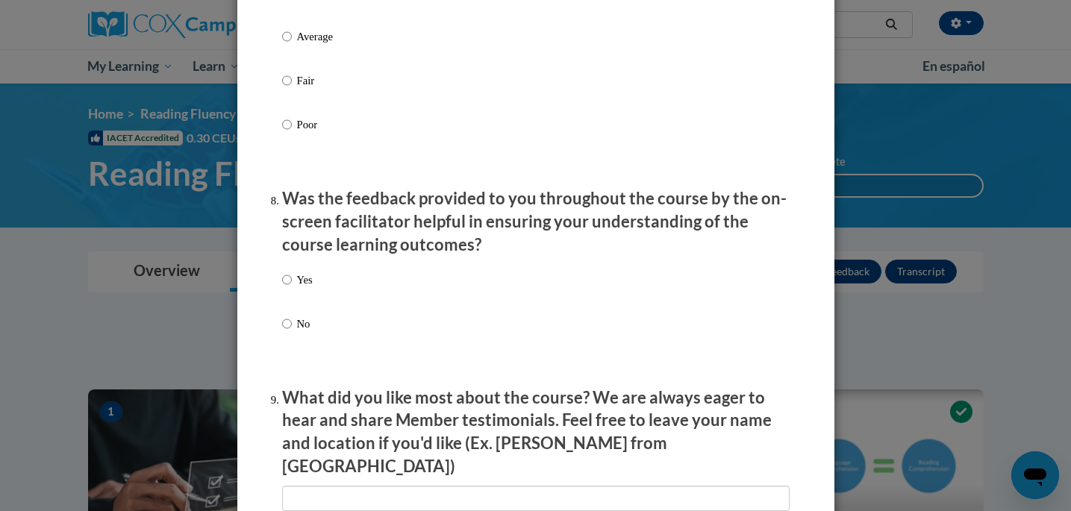
scroll to position [2175, 0]
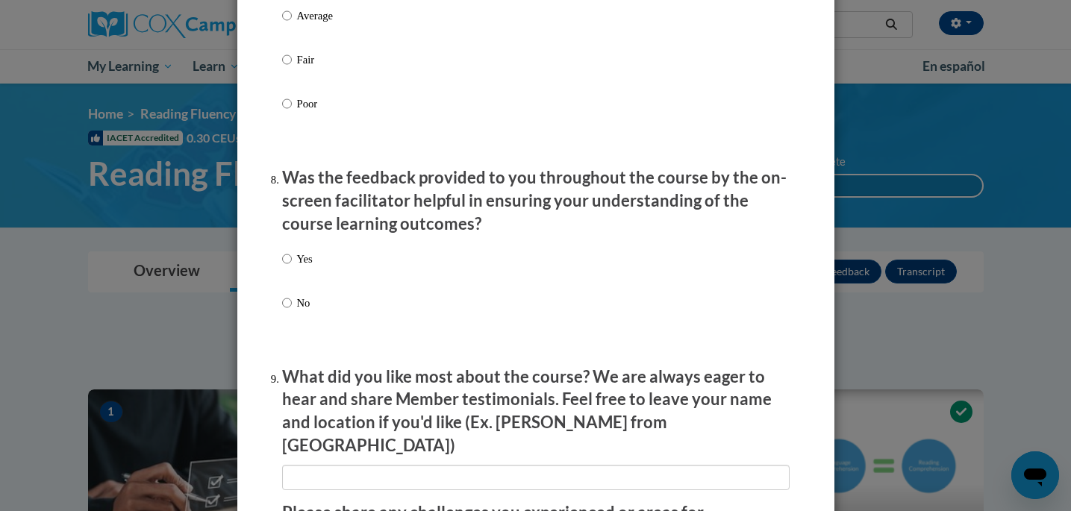
click at [308, 267] on p "Yes" at bounding box center [305, 259] width 16 height 16
click at [292, 267] on input "Yes" at bounding box center [287, 259] width 10 height 16
radio input "true"
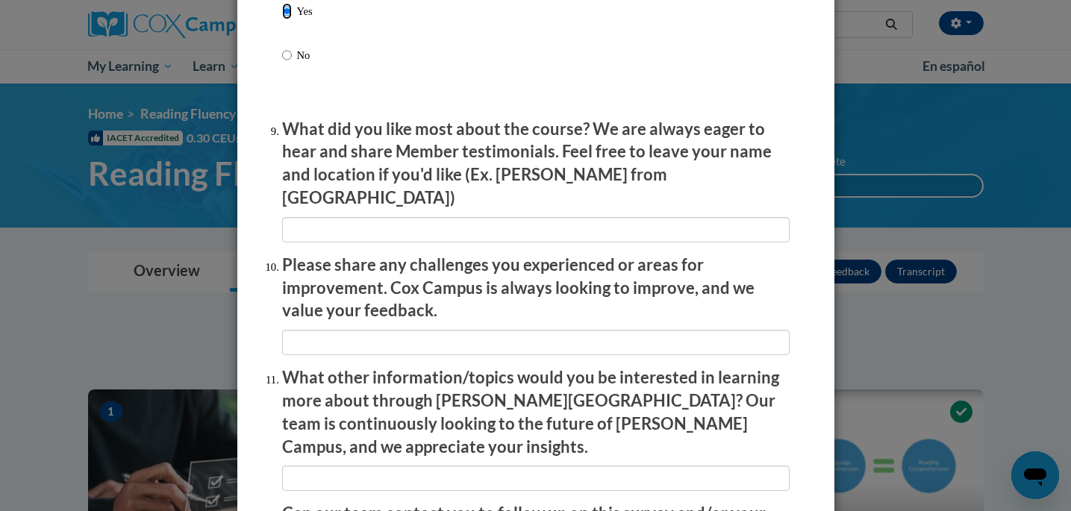
scroll to position [2594, 0]
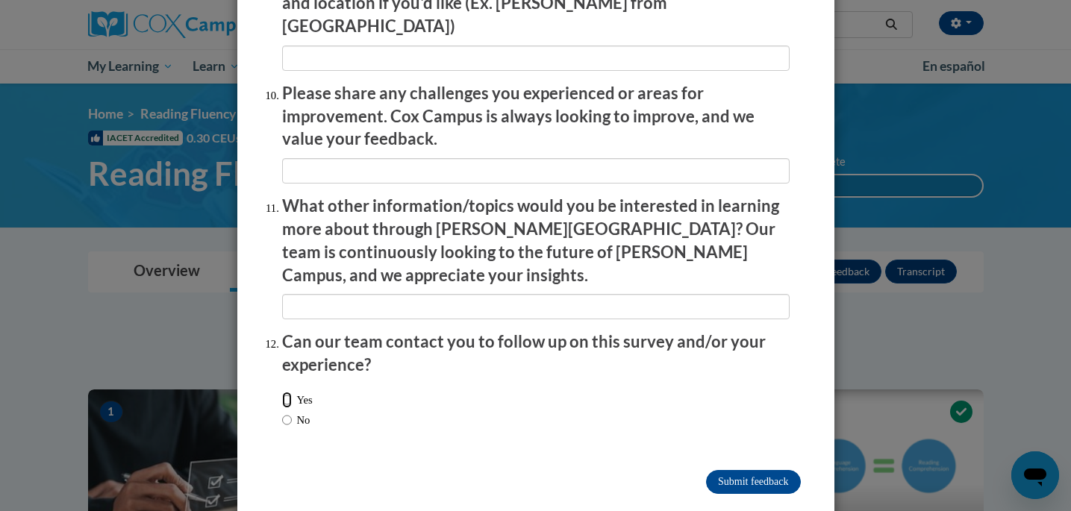
click at [290, 392] on input "Yes" at bounding box center [287, 400] width 10 height 16
radio input "true"
click at [717, 470] on input "Submit feedback" at bounding box center [753, 482] width 94 height 24
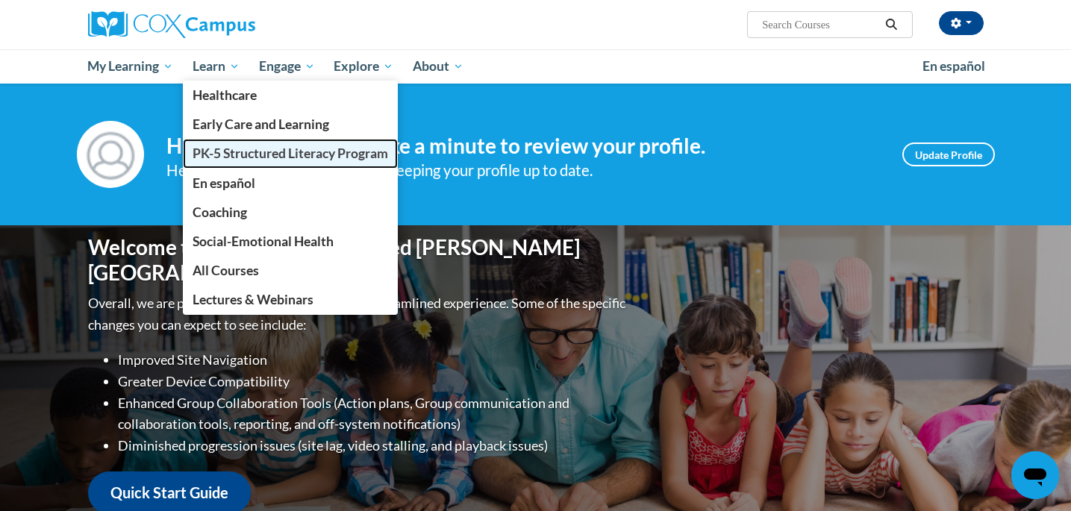
click at [236, 151] on span "PK-5 Structured Literacy Program" at bounding box center [291, 154] width 196 height 16
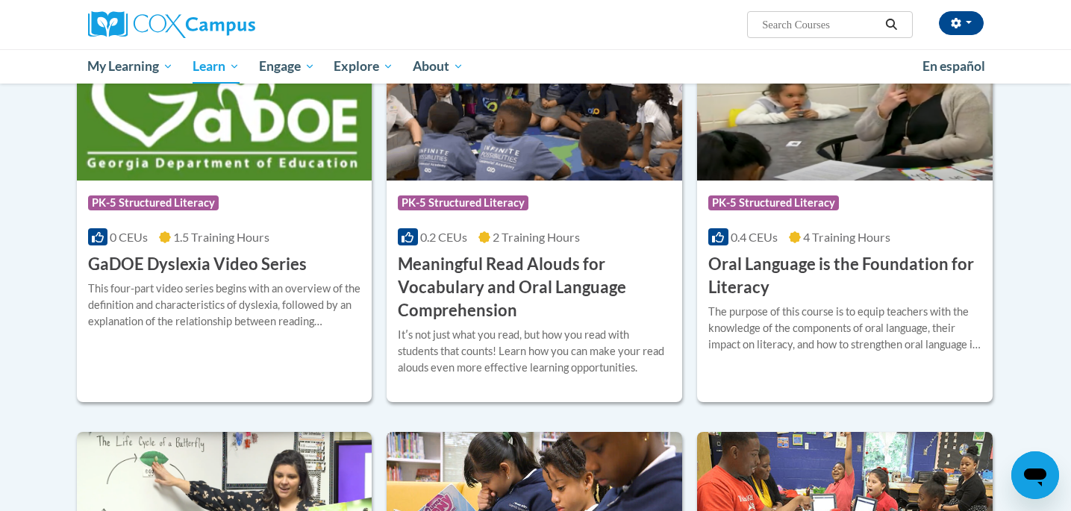
scroll to position [1107, 0]
